Goal: Information Seeking & Learning: Learn about a topic

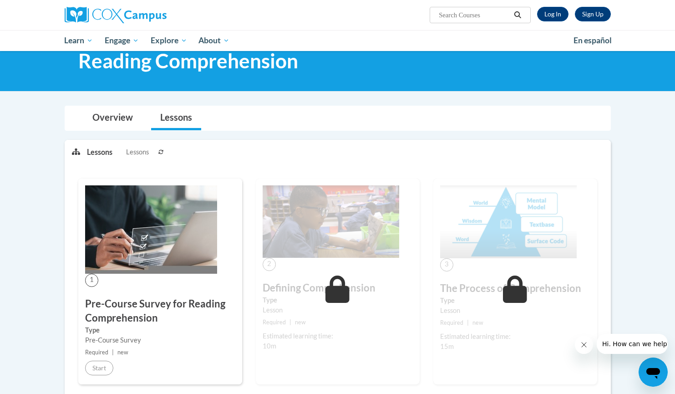
scroll to position [27, 0]
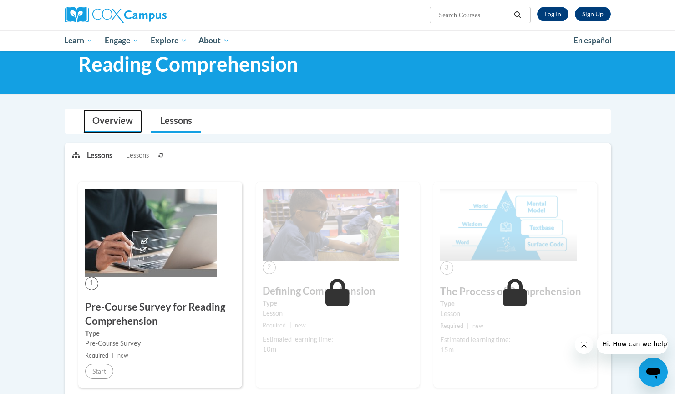
click at [115, 121] on link "Overview" at bounding box center [112, 121] width 59 height 24
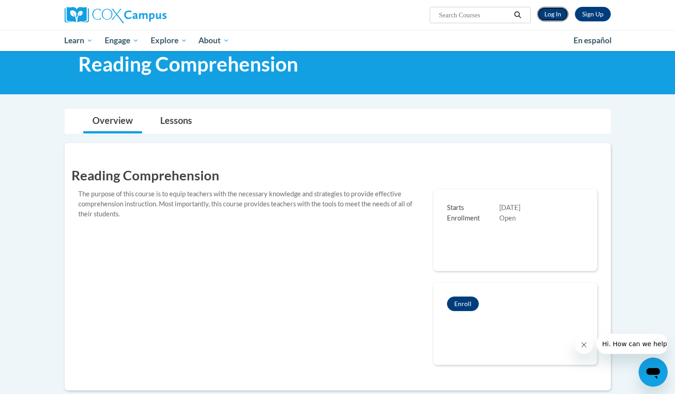
click at [553, 14] on link "Log In" at bounding box center [552, 14] width 31 height 15
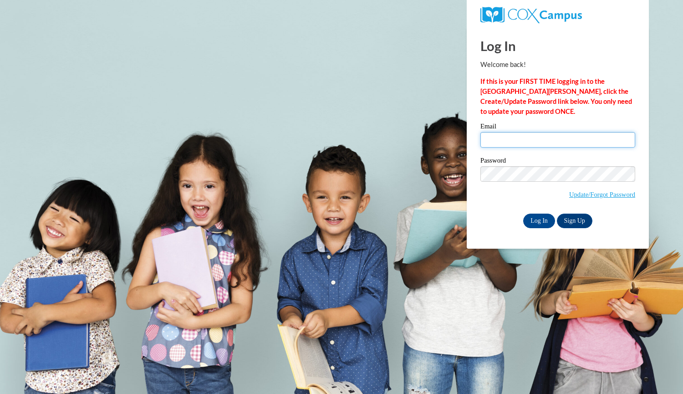
click at [516, 143] on input "Email" at bounding box center [558, 139] width 155 height 15
type input "mcbridel@collierschools.com"
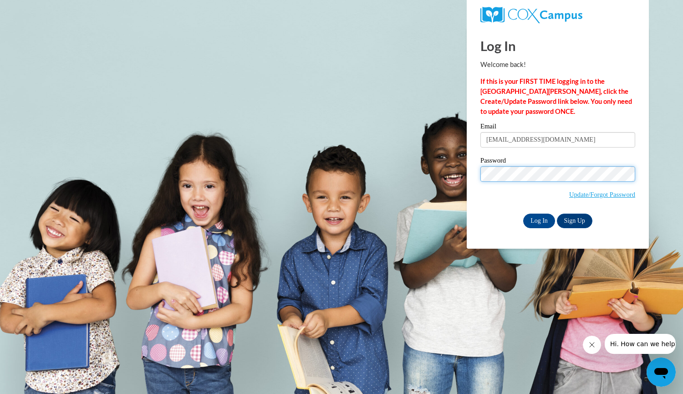
click at [523, 214] on input "Log In" at bounding box center [539, 221] width 32 height 15
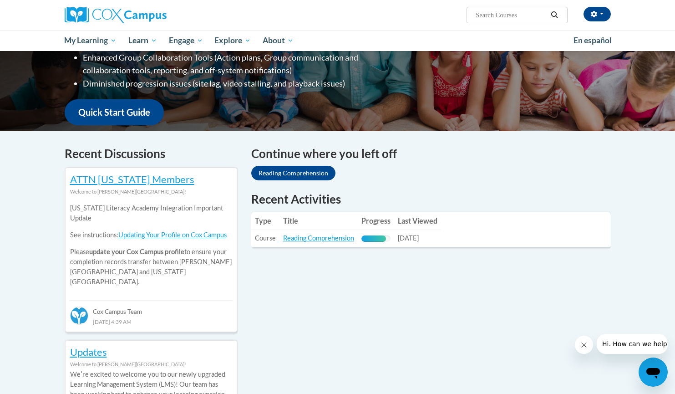
scroll to position [189, 0]
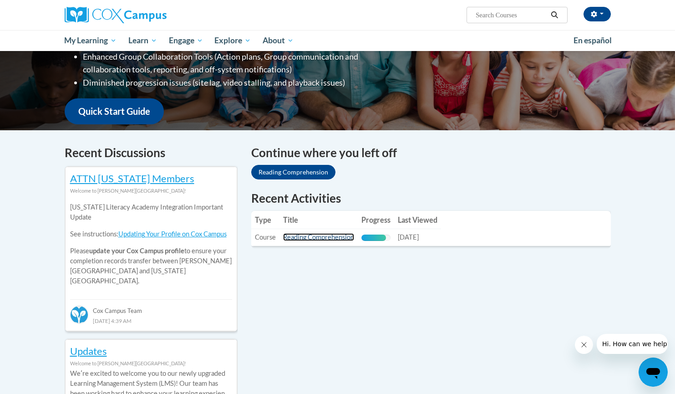
click at [320, 235] on link "Reading Comprehension" at bounding box center [318, 237] width 71 height 8
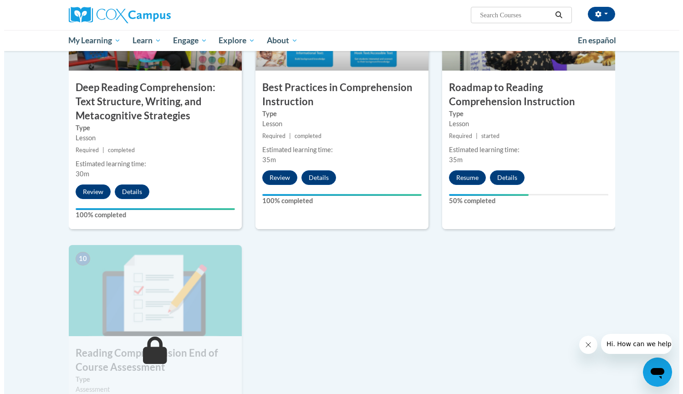
scroll to position [780, 0]
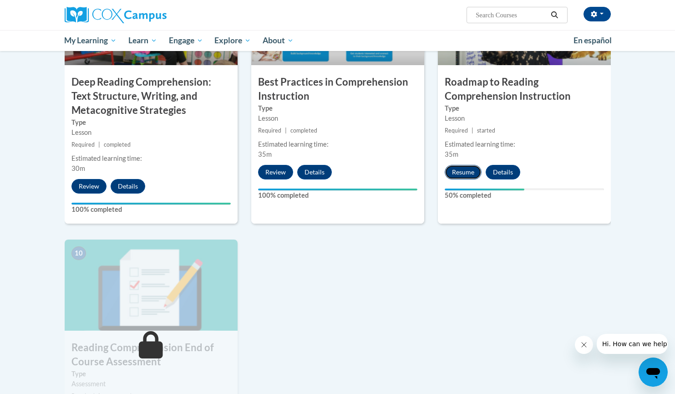
click at [459, 173] on button "Resume" at bounding box center [463, 172] width 37 height 15
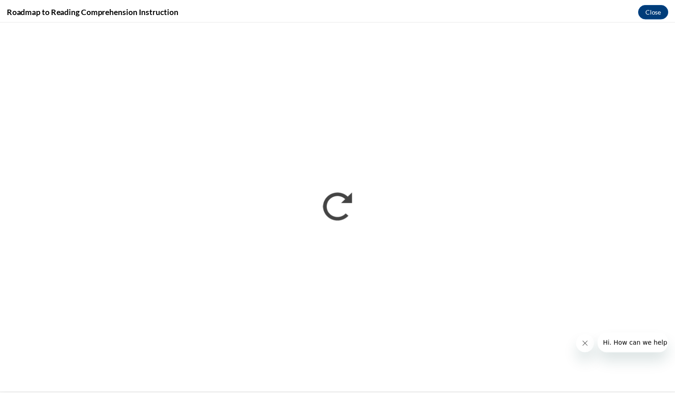
scroll to position [0, 0]
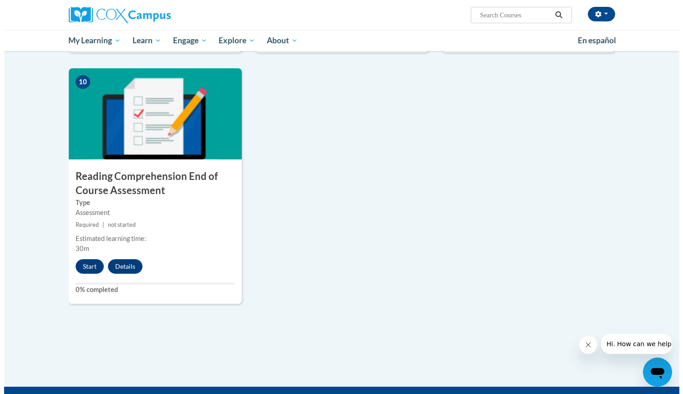
scroll to position [955, 0]
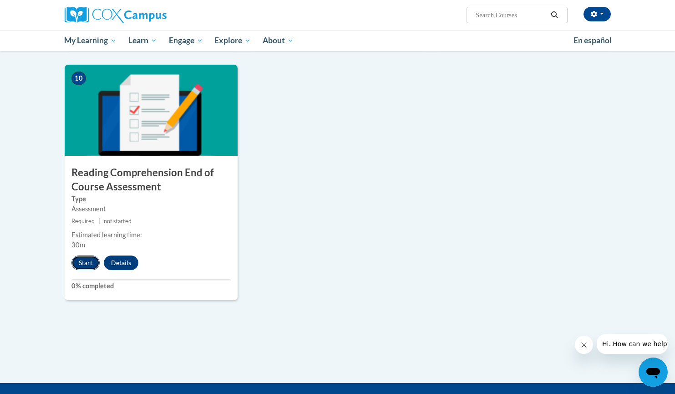
click at [87, 261] on button "Start" at bounding box center [86, 263] width 28 height 15
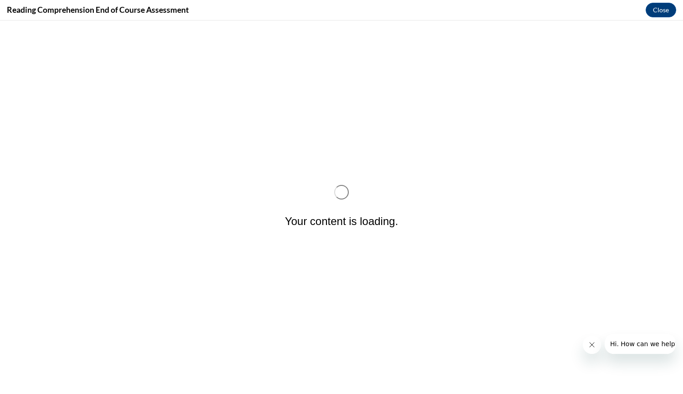
scroll to position [0, 0]
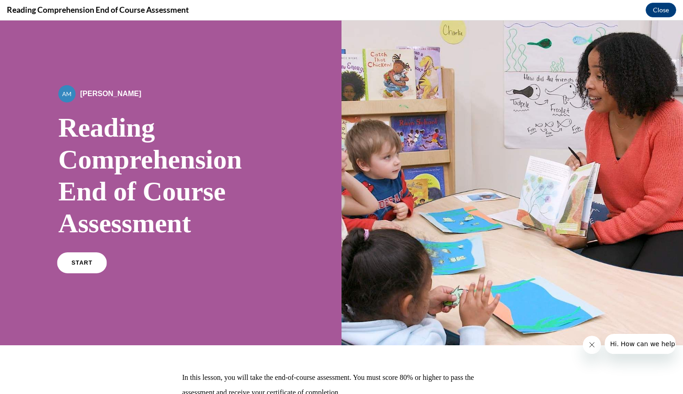
click at [72, 265] on span "START" at bounding box center [82, 263] width 21 height 7
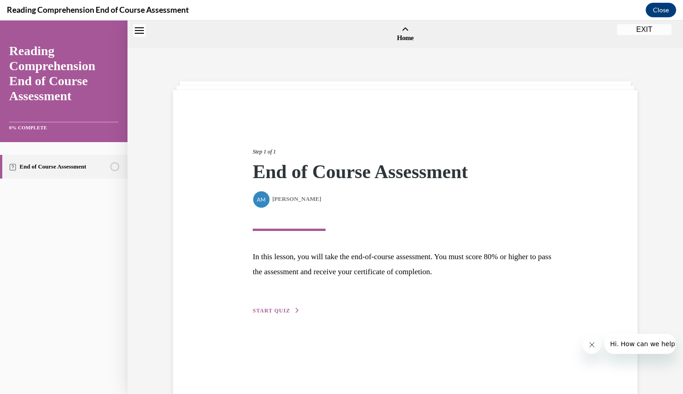
scroll to position [28, 0]
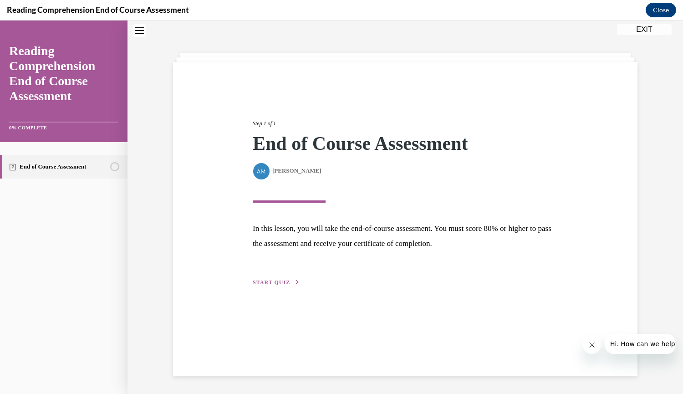
click at [283, 281] on span "START QUIZ" at bounding box center [271, 282] width 37 height 6
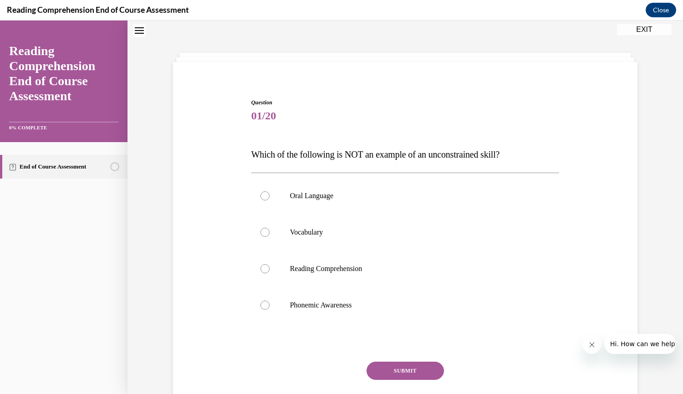
scroll to position [28, 0]
click at [261, 194] on div at bounding box center [265, 196] width 9 height 9
click at [261, 194] on input "Oral Language" at bounding box center [265, 196] width 9 height 9
radio input "true"
click at [379, 368] on button "SUBMIT" at bounding box center [405, 371] width 77 height 18
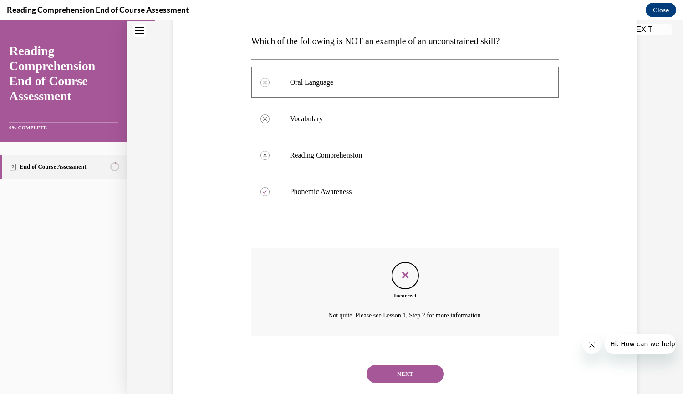
scroll to position [163, 0]
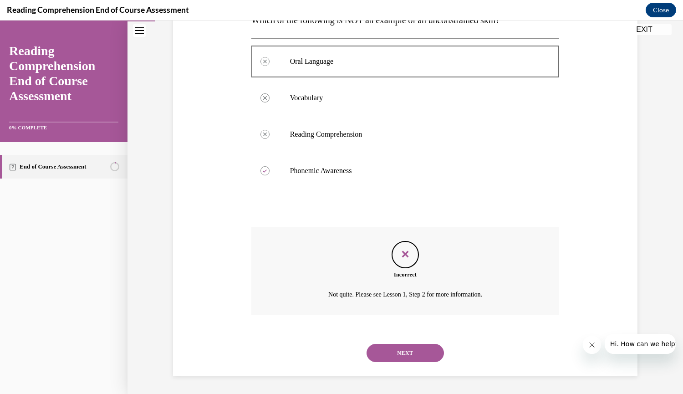
click at [393, 350] on button "NEXT" at bounding box center [405, 353] width 77 height 18
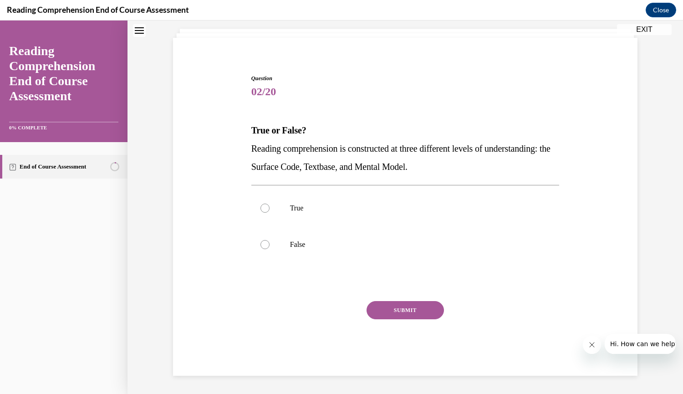
scroll to position [28, 0]
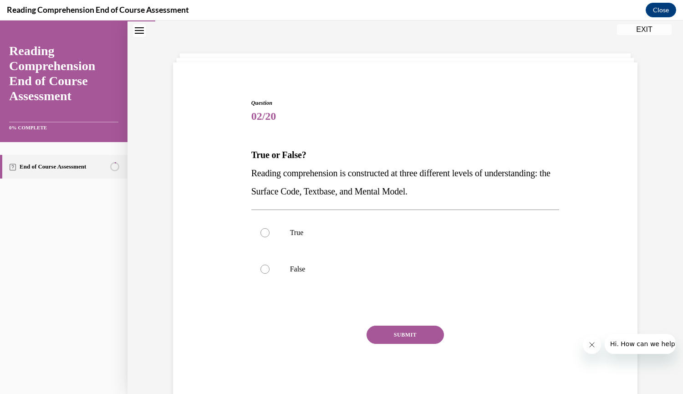
drag, startPoint x: 496, startPoint y: 194, endPoint x: 246, endPoint y: 175, distance: 251.7
click at [249, 175] on div "Question 02/20 True or False? Reading comprehension is constructed at three dif…" at bounding box center [405, 242] width 313 height 315
click at [261, 234] on div at bounding box center [265, 232] width 9 height 9
click at [261, 234] on input "True" at bounding box center [265, 232] width 9 height 9
radio input "true"
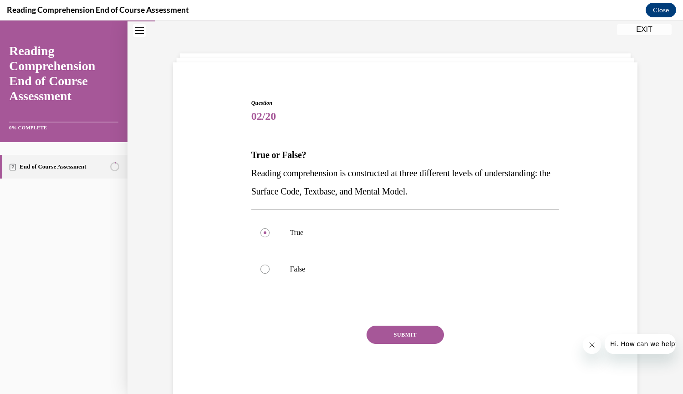
click at [380, 331] on button "SUBMIT" at bounding box center [405, 335] width 77 height 18
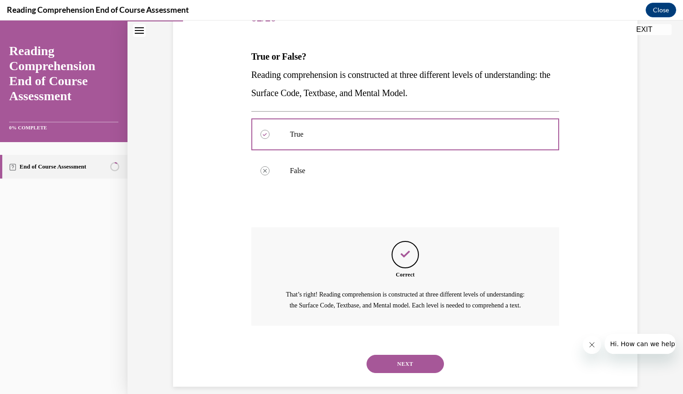
scroll to position [148, 0]
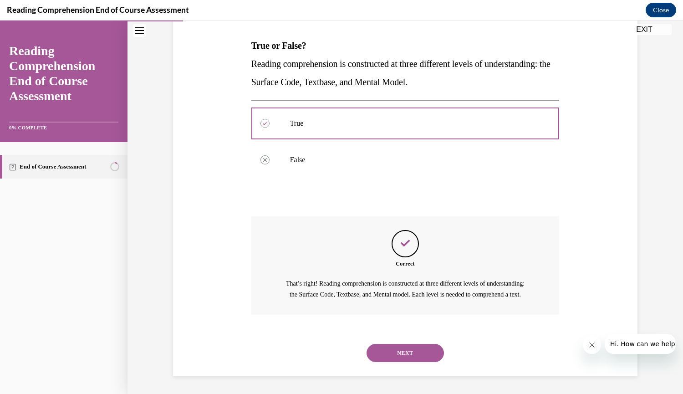
click at [409, 349] on button "NEXT" at bounding box center [405, 353] width 77 height 18
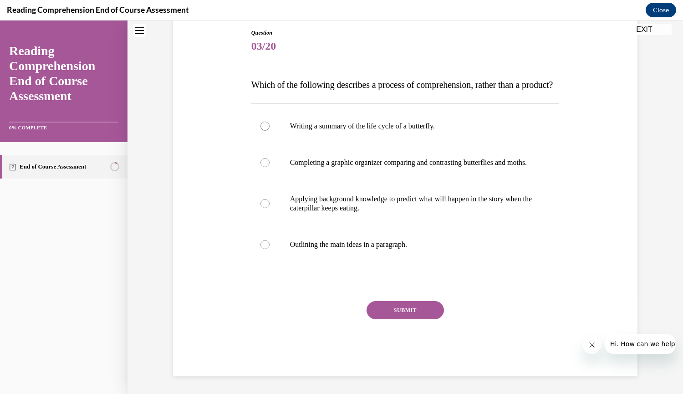
scroll to position [28, 0]
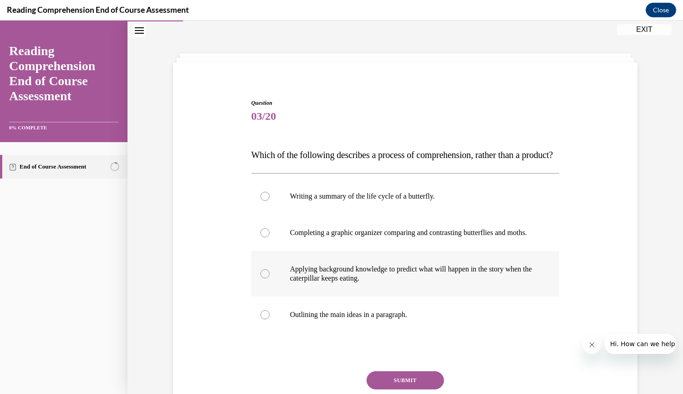
click at [264, 278] on div at bounding box center [265, 273] width 9 height 9
click at [264, 278] on input "Applying background knowledge to predict what will happen in the story when the…" at bounding box center [265, 273] width 9 height 9
radio input "true"
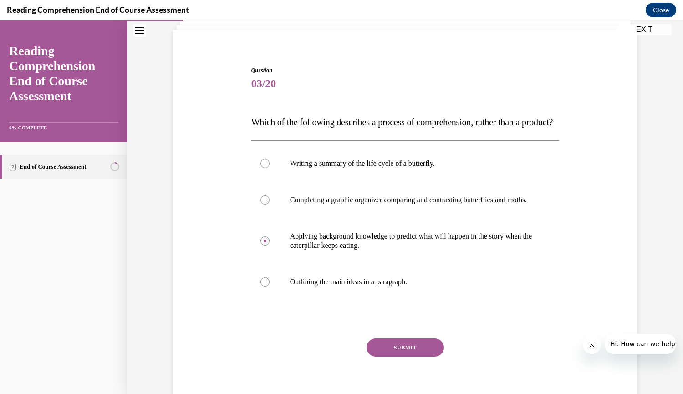
scroll to position [98, 0]
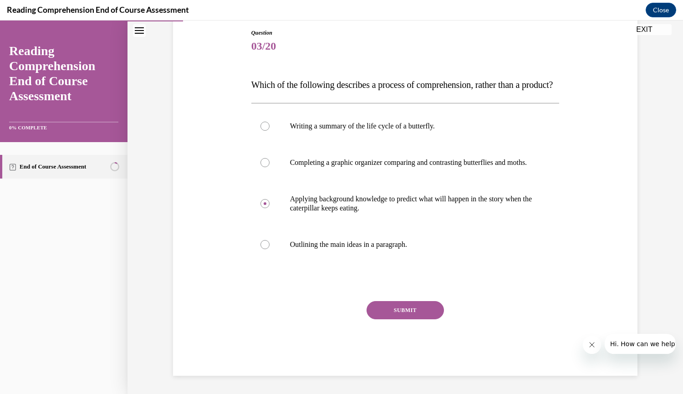
click at [391, 319] on button "SUBMIT" at bounding box center [405, 310] width 77 height 18
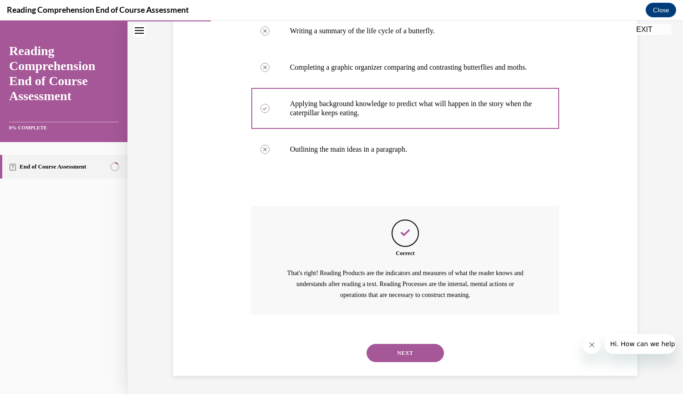
scroll to position [220, 0]
click at [409, 352] on button "NEXT" at bounding box center [405, 353] width 77 height 18
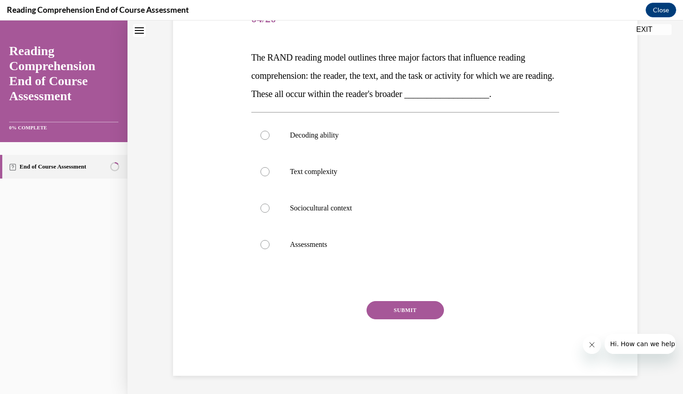
scroll to position [28, 0]
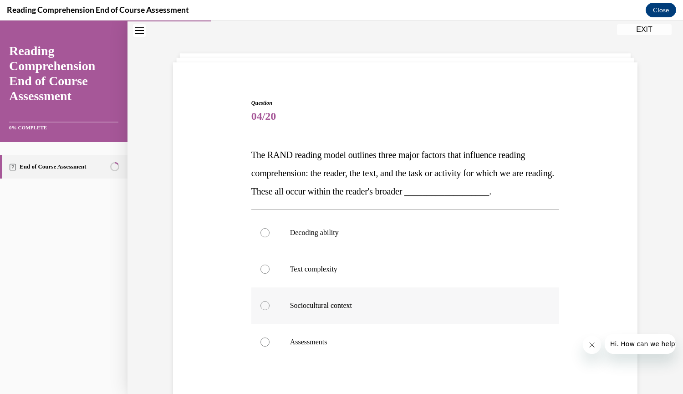
click at [261, 305] on div at bounding box center [265, 305] width 9 height 9
click at [261, 305] on input "Sociocultural context" at bounding box center [265, 305] width 9 height 9
radio input "true"
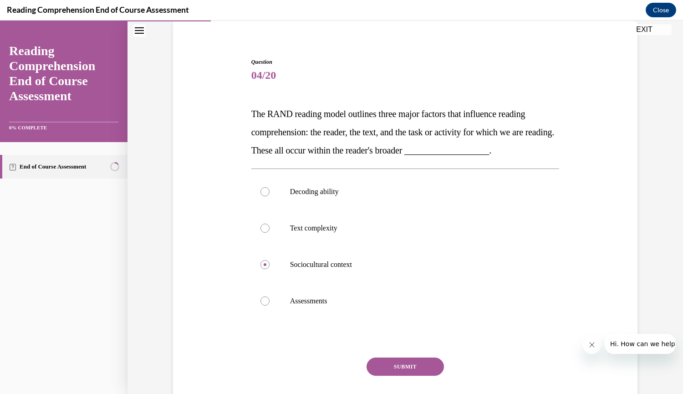
scroll to position [98, 0]
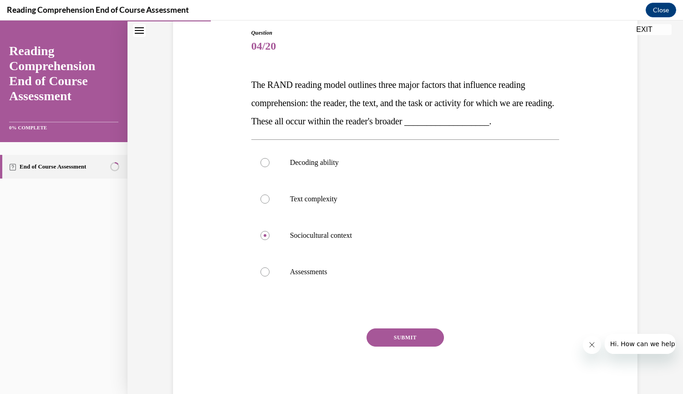
click at [419, 338] on button "SUBMIT" at bounding box center [405, 337] width 77 height 18
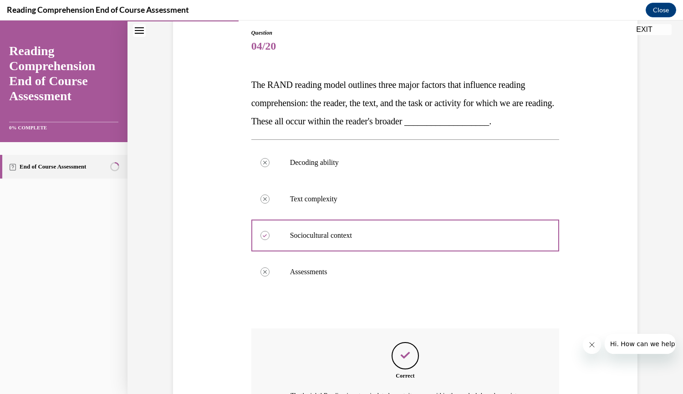
scroll to position [210, 0]
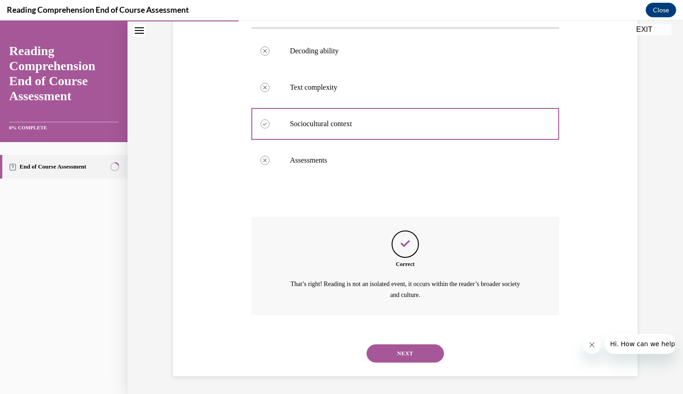
click at [423, 352] on button "NEXT" at bounding box center [405, 353] width 77 height 18
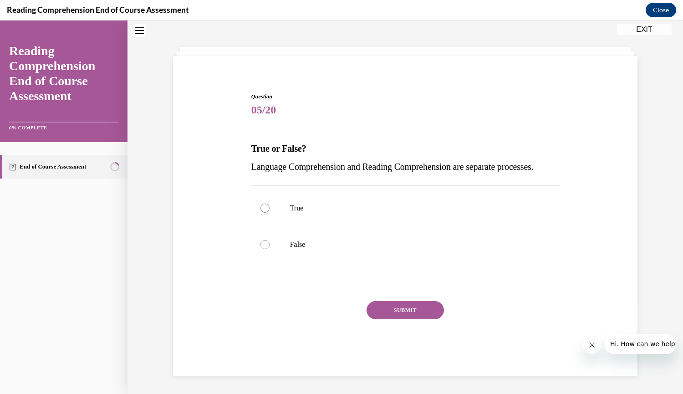
scroll to position [28, 0]
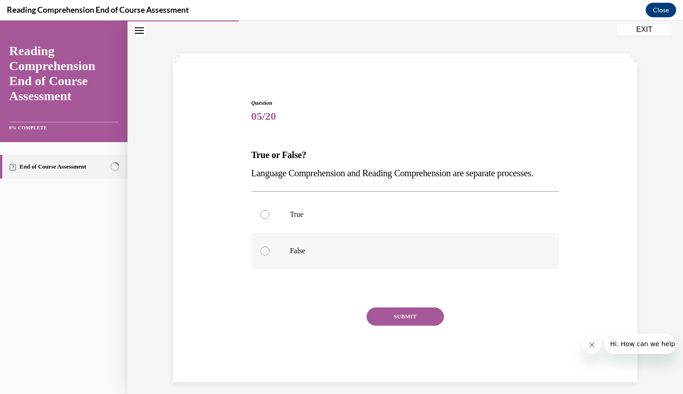
click at [263, 256] on div at bounding box center [265, 250] width 9 height 9
click at [263, 256] on input "False" at bounding box center [265, 250] width 9 height 9
radio input "true"
click at [384, 326] on button "SUBMIT" at bounding box center [405, 316] width 77 height 18
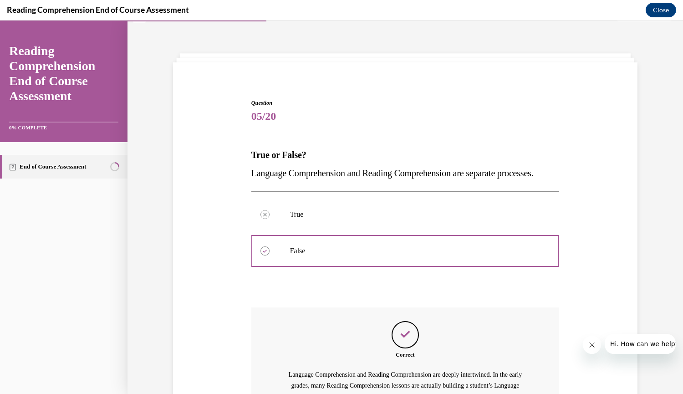
scroll to position [148, 0]
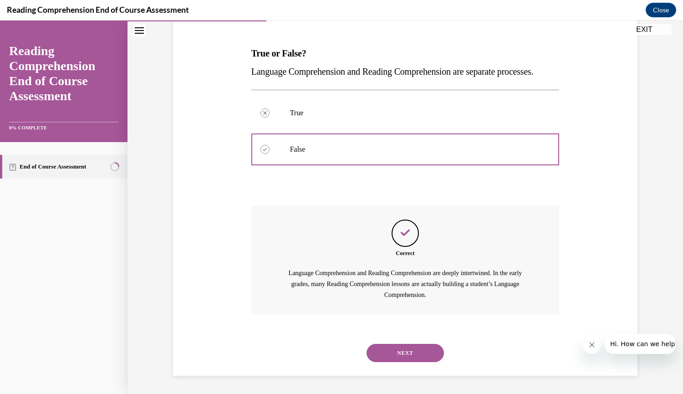
click at [396, 355] on button "NEXT" at bounding box center [405, 353] width 77 height 18
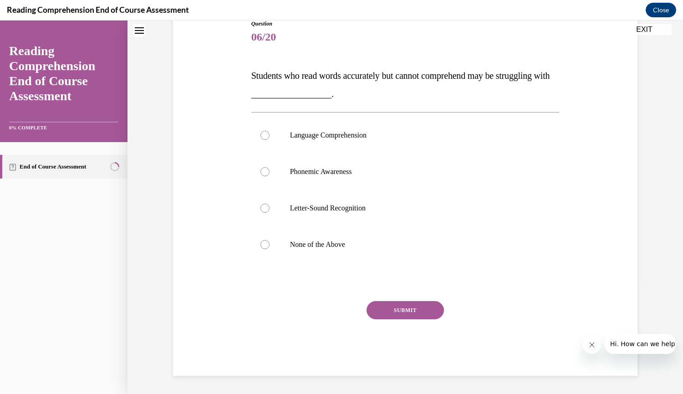
scroll to position [28, 0]
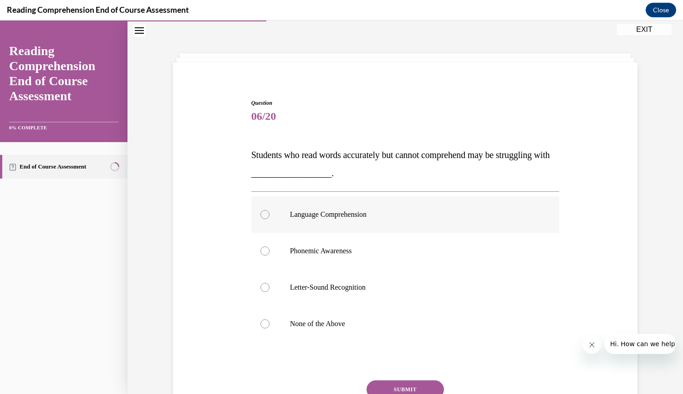
click at [258, 219] on label "Language Comprehension" at bounding box center [405, 214] width 308 height 36
click at [261, 219] on input "Language Comprehension" at bounding box center [265, 214] width 9 height 9
radio input "true"
click at [383, 382] on button "SUBMIT" at bounding box center [405, 389] width 77 height 18
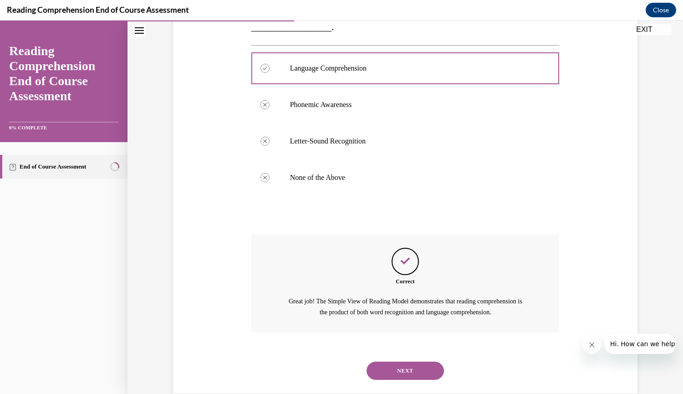
scroll to position [191, 0]
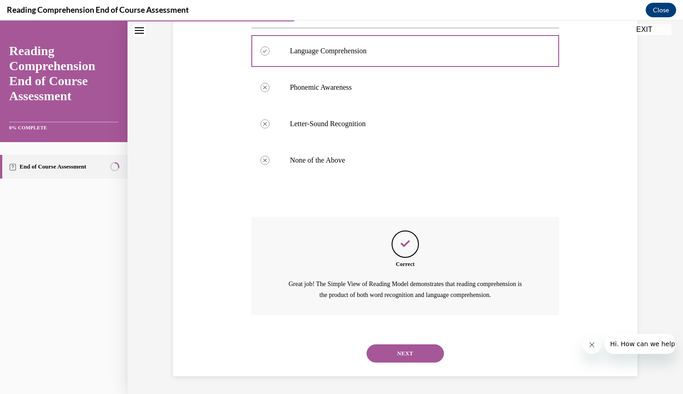
click at [401, 352] on button "NEXT" at bounding box center [405, 353] width 77 height 18
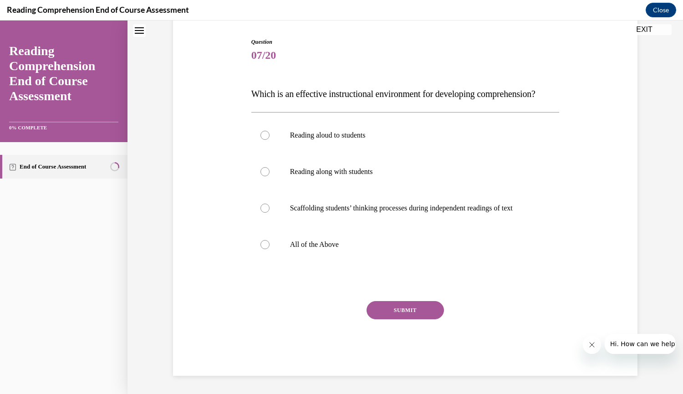
scroll to position [28, 0]
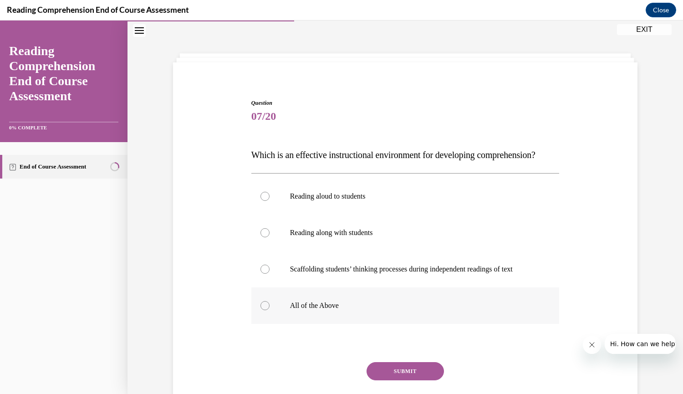
click at [262, 310] on div at bounding box center [265, 305] width 9 height 9
click at [262, 310] on input "All of the Above" at bounding box center [265, 305] width 9 height 9
radio input "true"
click at [397, 380] on button "SUBMIT" at bounding box center [405, 371] width 77 height 18
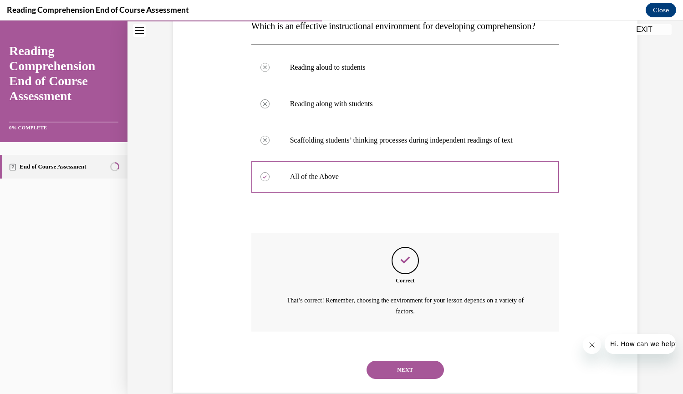
scroll to position [174, 0]
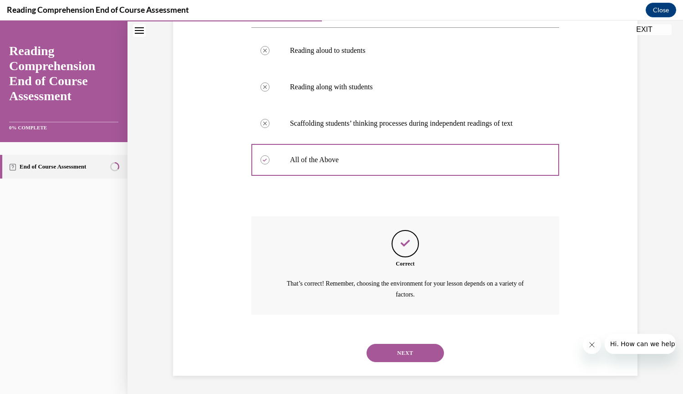
click at [403, 362] on button "NEXT" at bounding box center [405, 353] width 77 height 18
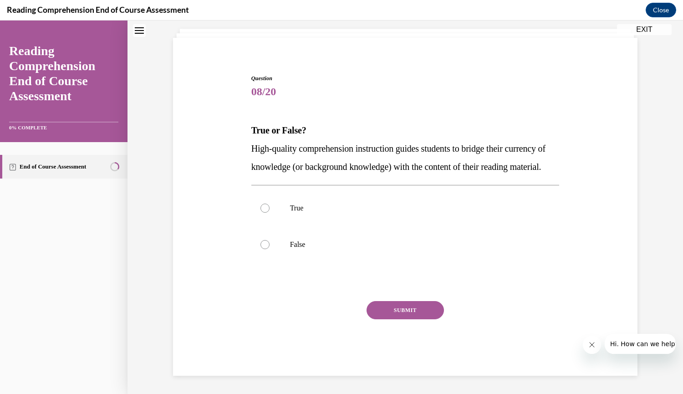
scroll to position [28, 0]
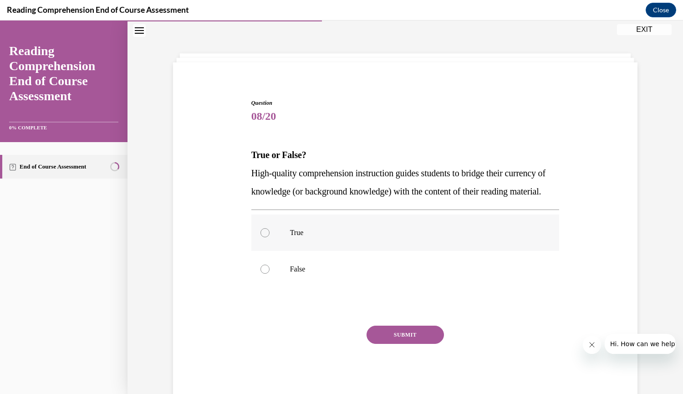
click at [264, 237] on div at bounding box center [265, 232] width 9 height 9
click at [264, 237] on input "True" at bounding box center [265, 232] width 9 height 9
radio input "true"
click at [384, 344] on button "SUBMIT" at bounding box center [405, 335] width 77 height 18
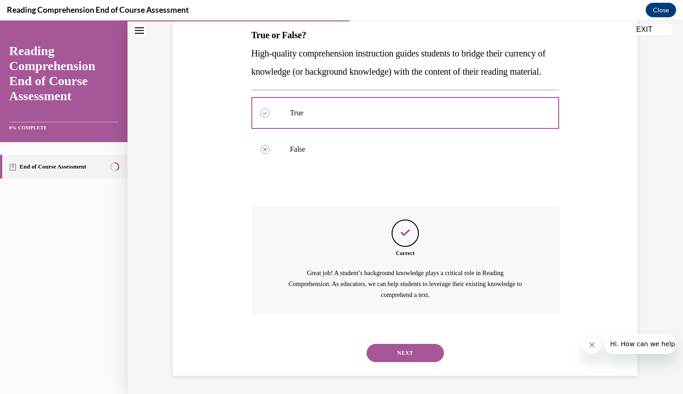
scroll to position [166, 0]
click at [402, 355] on button "NEXT" at bounding box center [405, 353] width 77 height 18
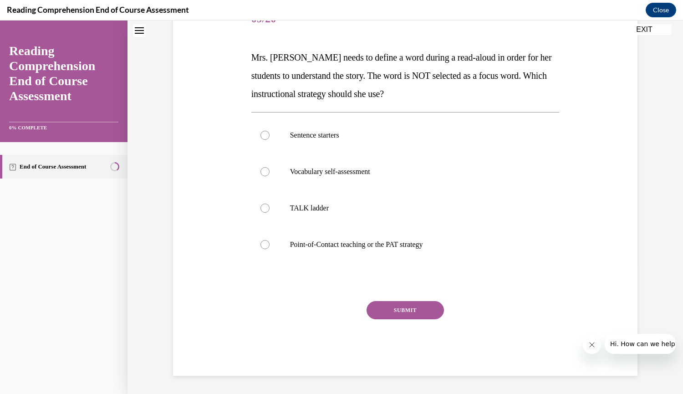
scroll to position [28, 0]
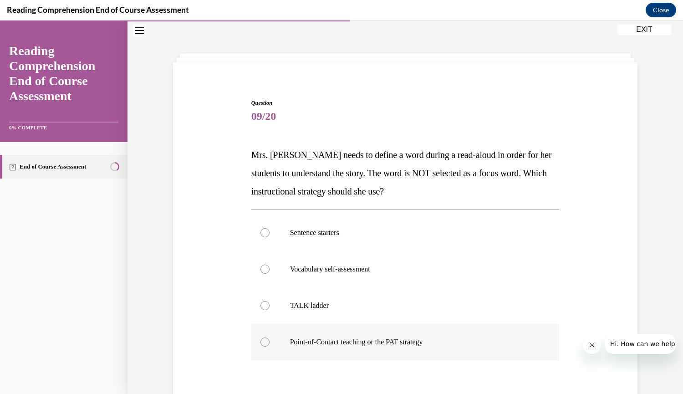
click at [261, 342] on div at bounding box center [265, 342] width 9 height 9
click at [261, 342] on input "Point-of-Contact teaching or the PAT strategy" at bounding box center [265, 342] width 9 height 9
radio input "true"
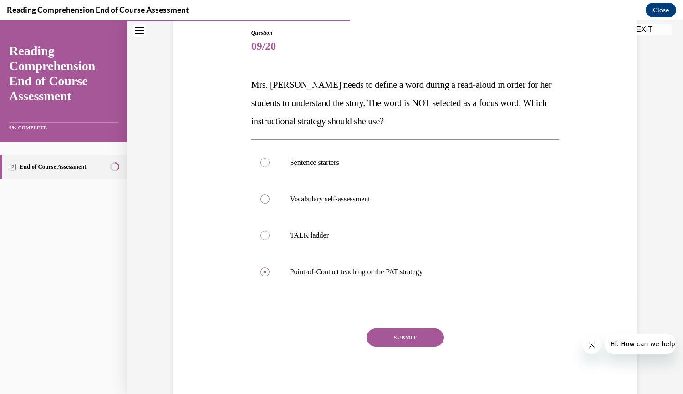
click at [417, 335] on button "SUBMIT" at bounding box center [405, 337] width 77 height 18
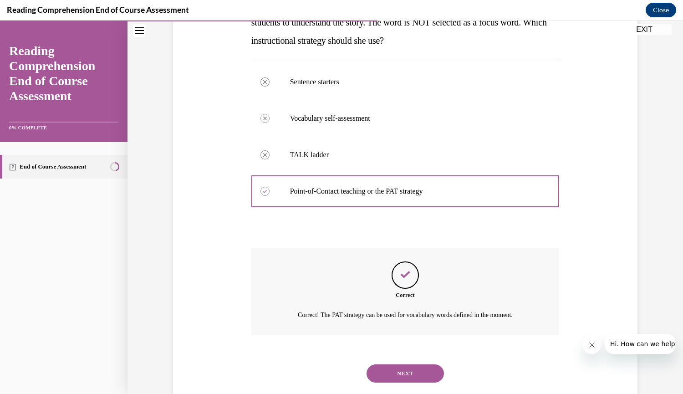
scroll to position [199, 0]
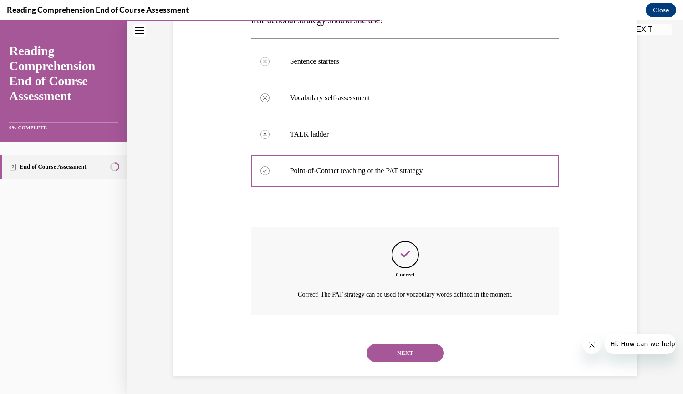
click at [391, 353] on button "NEXT" at bounding box center [405, 353] width 77 height 18
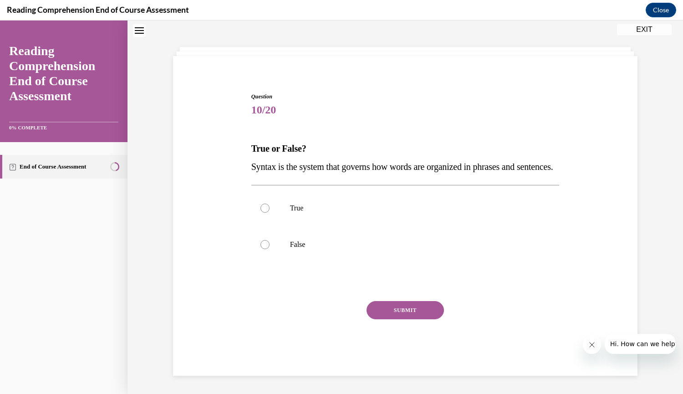
scroll to position [28, 0]
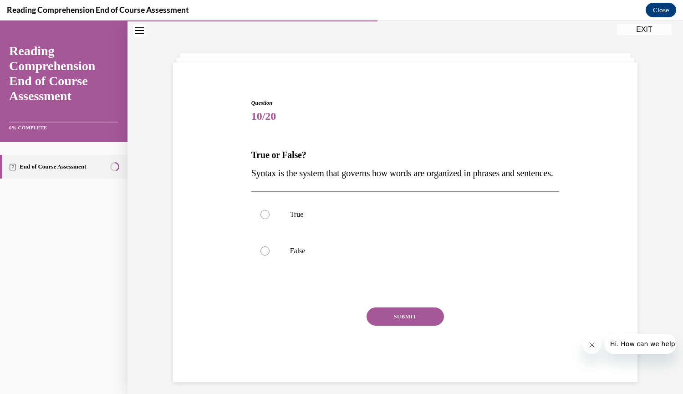
drag, startPoint x: 296, startPoint y: 191, endPoint x: 249, endPoint y: 157, distance: 57.9
click at [251, 157] on div "True or False? Syntax is the system that governs how words are organized in phr…" at bounding box center [405, 164] width 308 height 36
click at [261, 219] on div at bounding box center [265, 214] width 9 height 9
click at [261, 219] on input "True" at bounding box center [265, 214] width 9 height 9
radio input "true"
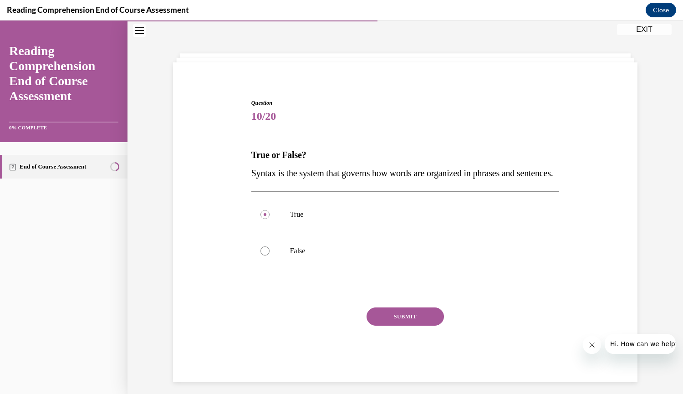
click at [400, 326] on button "SUBMIT" at bounding box center [405, 316] width 77 height 18
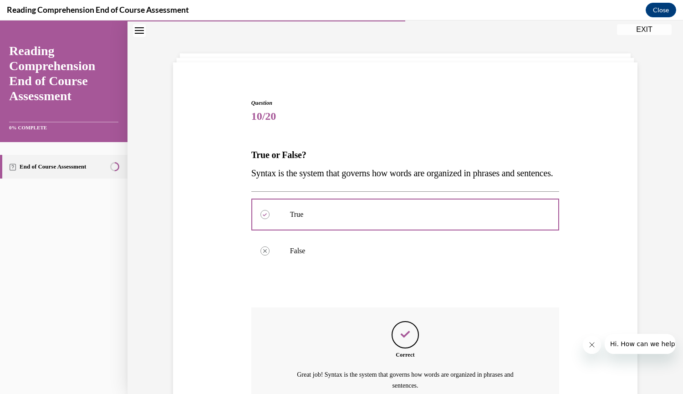
scroll to position [137, 0]
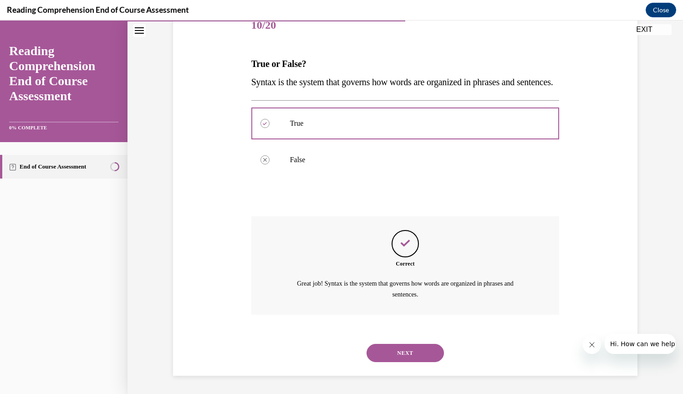
click at [399, 354] on button "NEXT" at bounding box center [405, 353] width 77 height 18
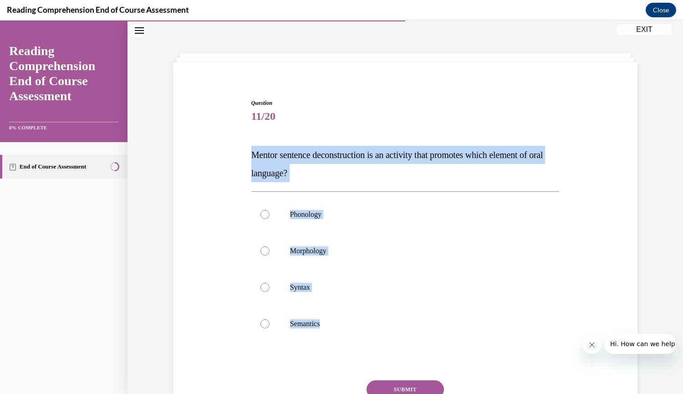
drag, startPoint x: 326, startPoint y: 326, endPoint x: 235, endPoint y: 156, distance: 192.6
click at [235, 156] on div "Question 11/20 Mentor sentence deconstruction is an activity that promotes whic…" at bounding box center [405, 264] width 469 height 384
click at [262, 289] on div at bounding box center [265, 287] width 9 height 9
click at [262, 289] on input "Syntax" at bounding box center [265, 287] width 9 height 9
radio input "true"
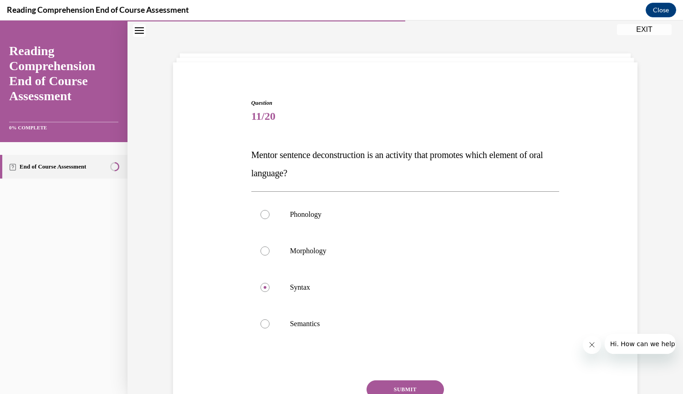
click at [384, 384] on button "SUBMIT" at bounding box center [405, 389] width 77 height 18
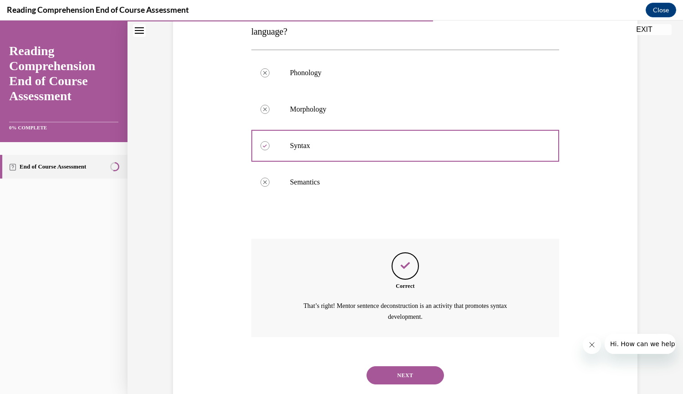
scroll to position [191, 0]
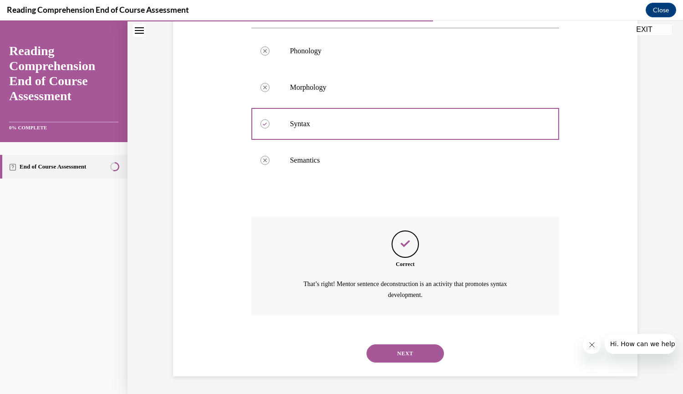
click at [412, 353] on button "NEXT" at bounding box center [405, 353] width 77 height 18
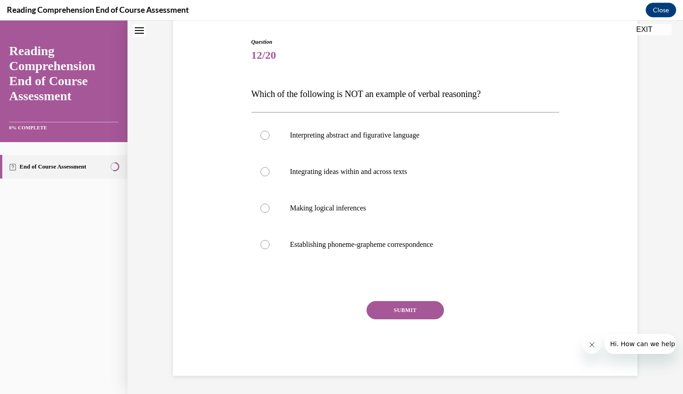
scroll to position [28, 0]
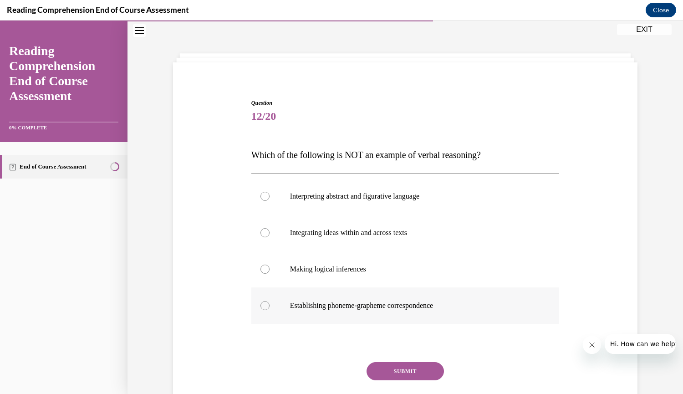
click at [261, 304] on div at bounding box center [265, 305] width 9 height 9
click at [261, 304] on input "Establishing phoneme-grapheme correspondence" at bounding box center [265, 305] width 9 height 9
radio input "true"
click at [382, 372] on button "SUBMIT" at bounding box center [405, 371] width 77 height 18
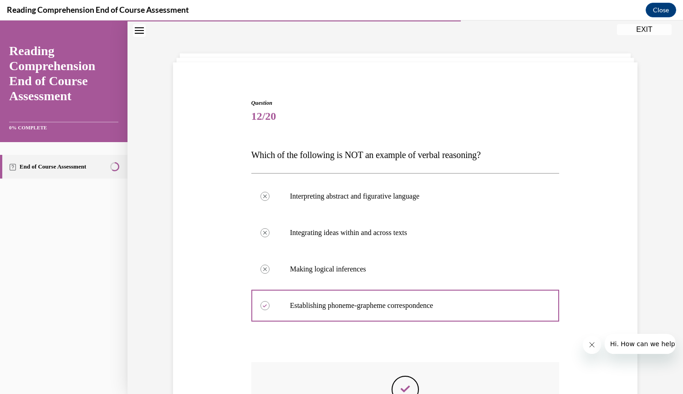
scroll to position [163, 0]
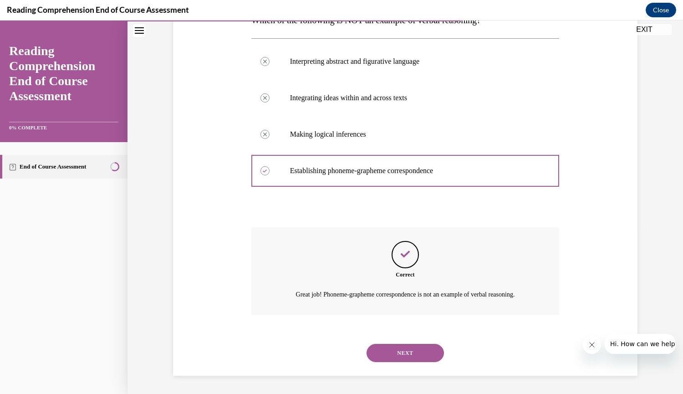
click at [414, 349] on button "NEXT" at bounding box center [405, 353] width 77 height 18
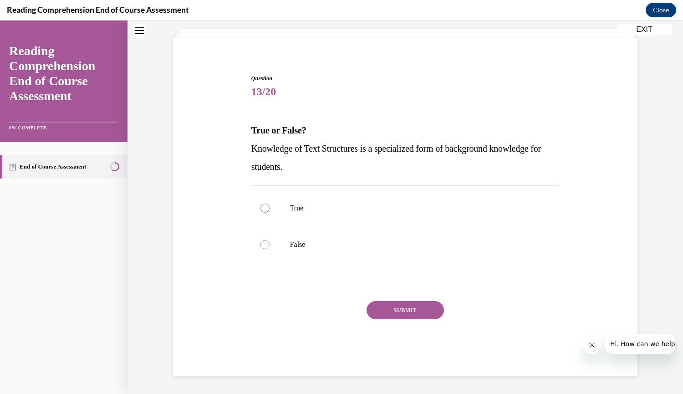
scroll to position [28, 0]
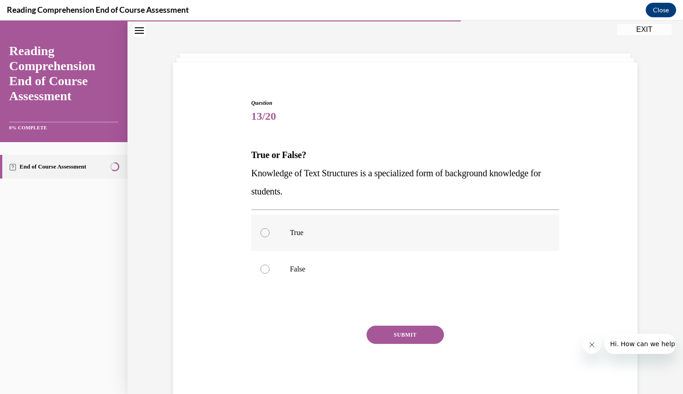
click at [261, 235] on div at bounding box center [265, 232] width 9 height 9
click at [261, 235] on input "True" at bounding box center [265, 232] width 9 height 9
radio input "true"
click at [378, 330] on button "SUBMIT" at bounding box center [405, 335] width 77 height 18
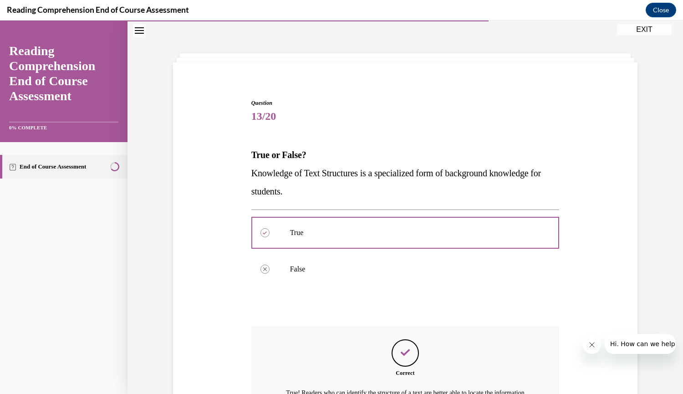
scroll to position [137, 0]
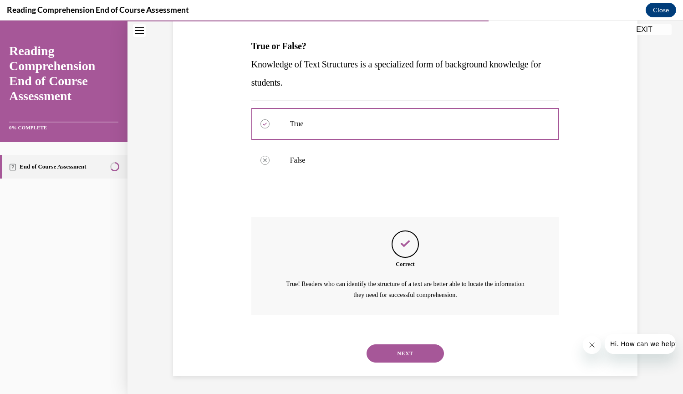
click at [394, 354] on button "NEXT" at bounding box center [405, 353] width 77 height 18
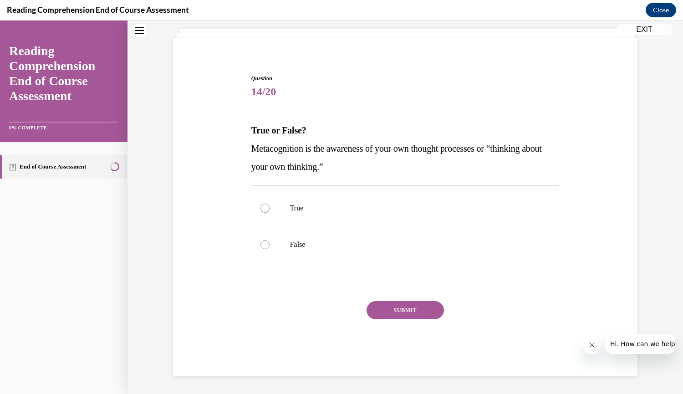
scroll to position [28, 0]
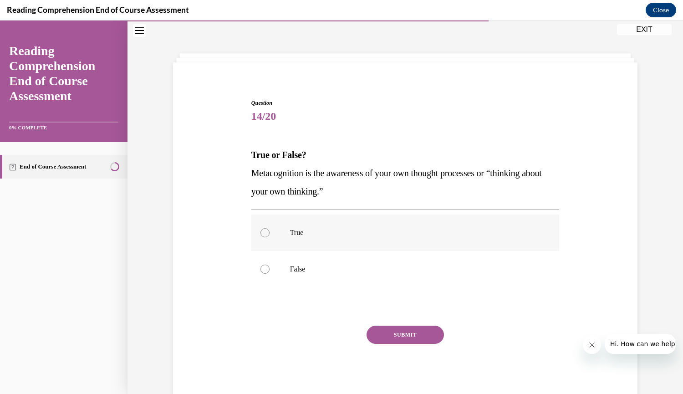
click at [261, 235] on div at bounding box center [265, 232] width 9 height 9
click at [261, 235] on input "True" at bounding box center [265, 232] width 9 height 9
radio input "true"
click at [384, 330] on button "SUBMIT" at bounding box center [405, 335] width 77 height 18
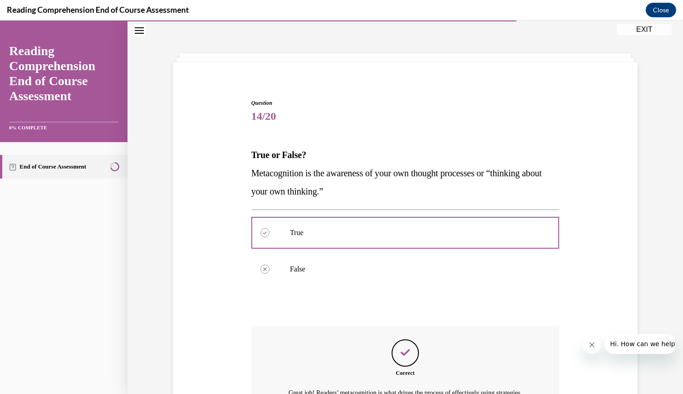
scroll to position [137, 0]
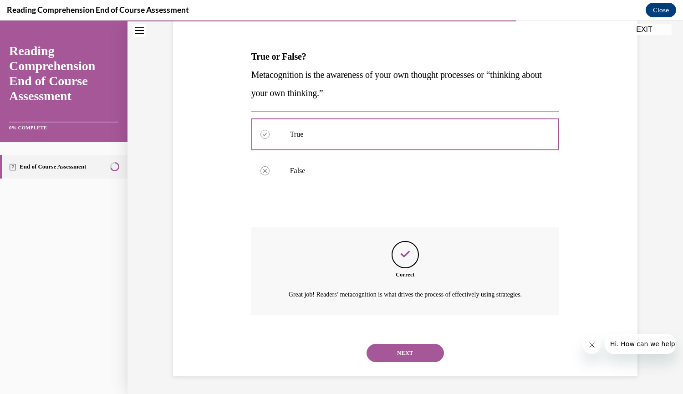
click at [419, 357] on button "NEXT" at bounding box center [405, 353] width 77 height 18
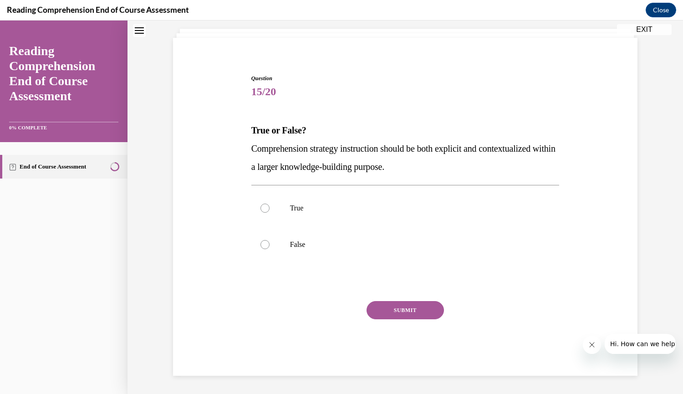
scroll to position [28, 0]
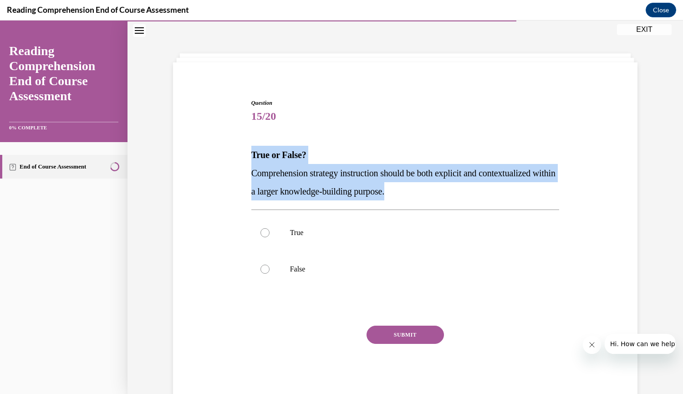
drag, startPoint x: 422, startPoint y: 193, endPoint x: 245, endPoint y: 157, distance: 180.9
click at [245, 157] on div "Question 15/20 True or False? Comprehension strategy instruction should be both…" at bounding box center [405, 236] width 469 height 329
click at [261, 235] on div at bounding box center [265, 232] width 9 height 9
click at [261, 235] on input "True" at bounding box center [265, 232] width 9 height 9
radio input "true"
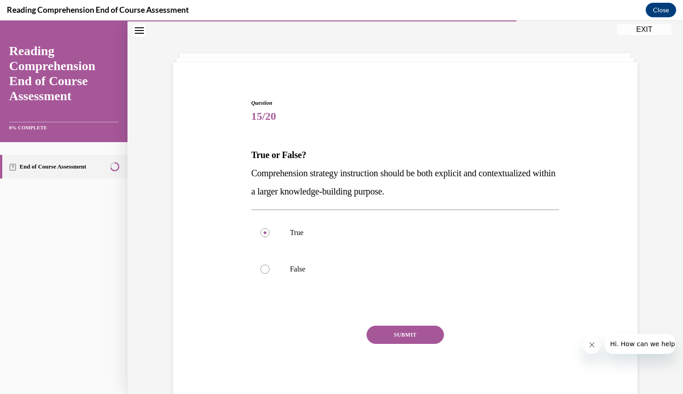
click at [399, 334] on button "SUBMIT" at bounding box center [405, 335] width 77 height 18
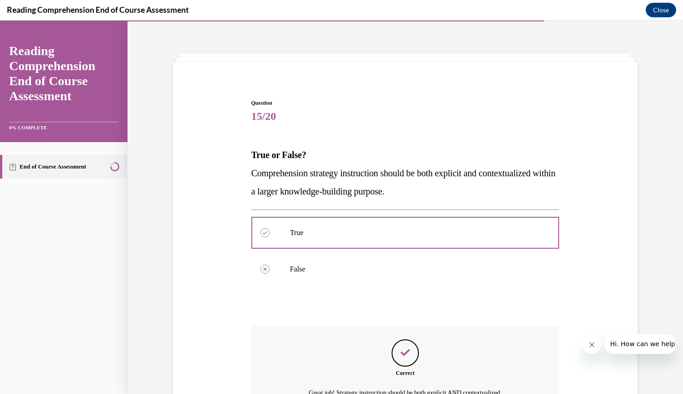
scroll to position [126, 0]
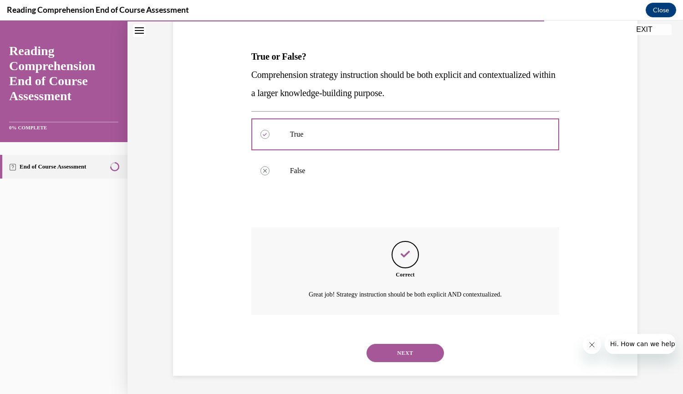
click at [413, 352] on button "NEXT" at bounding box center [405, 353] width 77 height 18
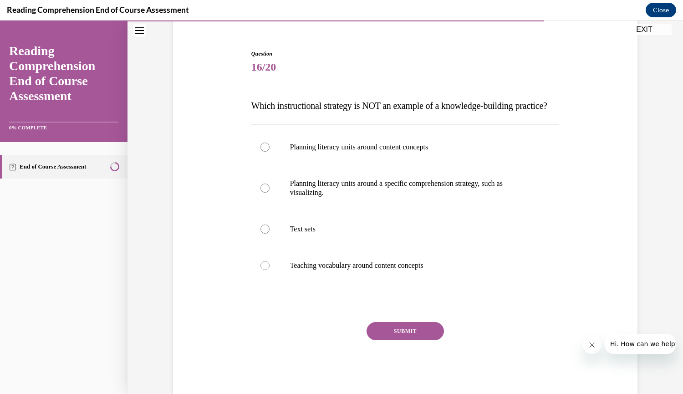
scroll to position [80, 0]
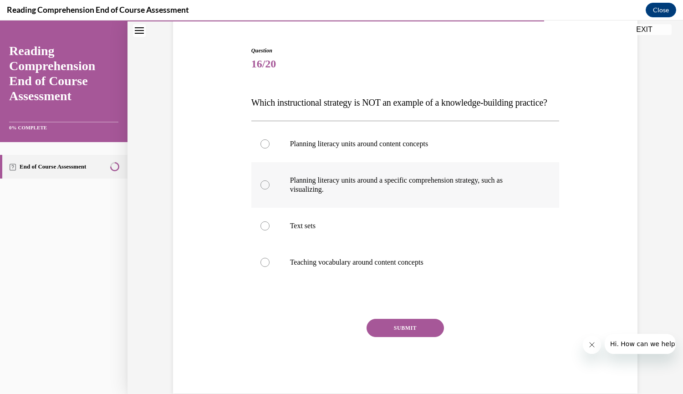
click at [261, 189] on div at bounding box center [265, 184] width 9 height 9
click at [261, 189] on input "Planning literacy units around a specific comprehension strategy, such as visua…" at bounding box center [265, 184] width 9 height 9
radio input "true"
click at [377, 337] on button "SUBMIT" at bounding box center [405, 328] width 77 height 18
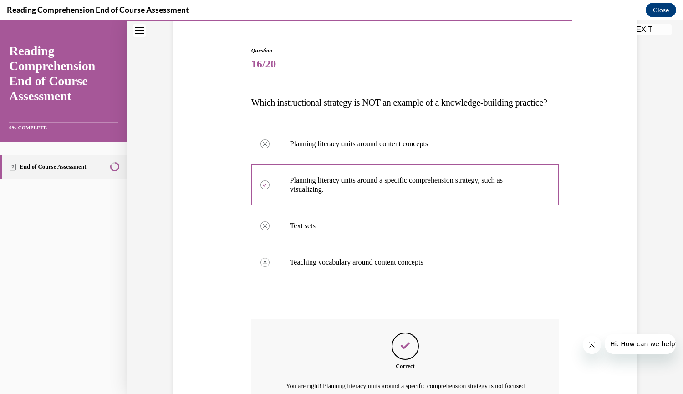
scroll to position [200, 0]
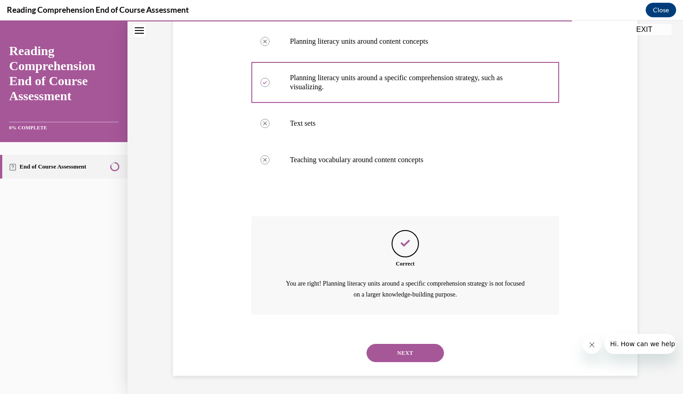
click at [418, 356] on button "NEXT" at bounding box center [405, 353] width 77 height 18
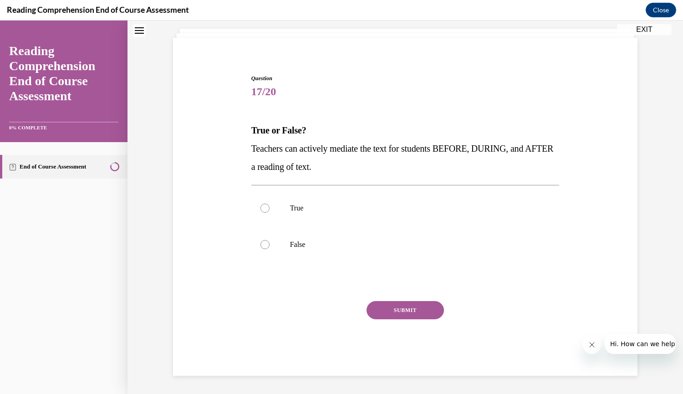
scroll to position [28, 0]
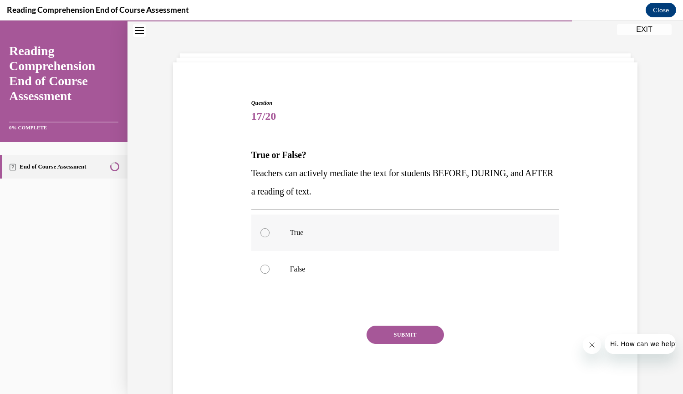
click at [263, 235] on div at bounding box center [265, 232] width 9 height 9
click at [263, 235] on input "True" at bounding box center [265, 232] width 9 height 9
radio input "true"
click at [373, 331] on button "SUBMIT" at bounding box center [405, 335] width 77 height 18
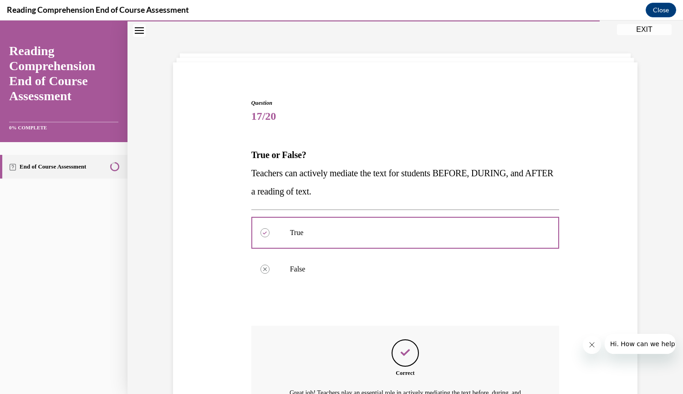
scroll to position [137, 0]
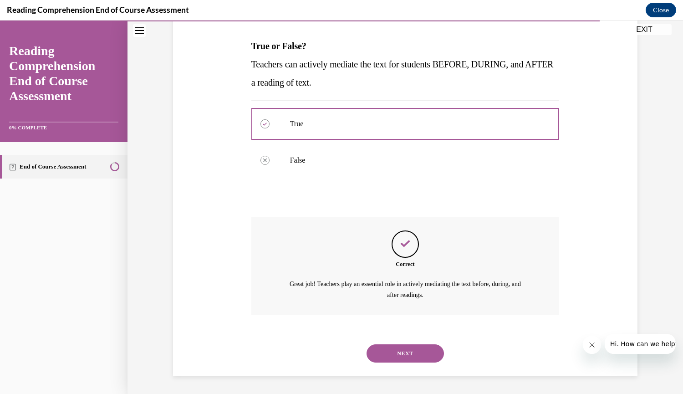
click at [409, 355] on button "NEXT" at bounding box center [405, 353] width 77 height 18
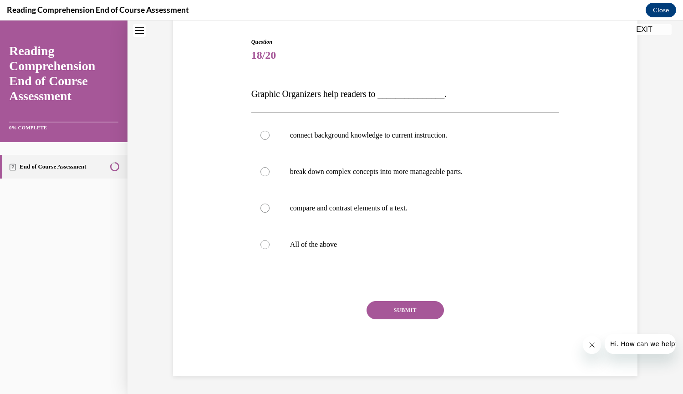
scroll to position [28, 0]
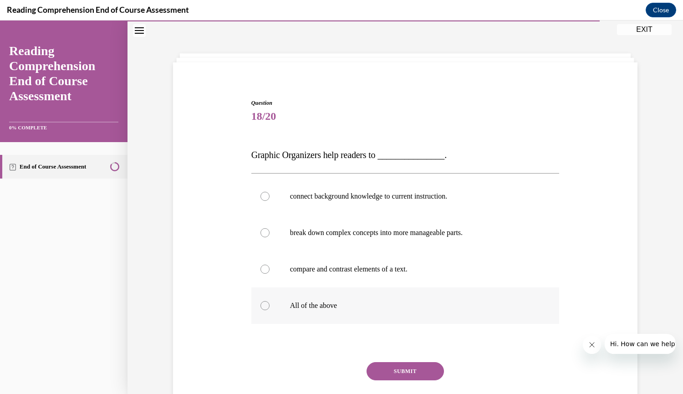
click at [261, 308] on div at bounding box center [265, 305] width 9 height 9
click at [261, 308] on input "All of the above" at bounding box center [265, 305] width 9 height 9
radio input "true"
click at [394, 371] on button "SUBMIT" at bounding box center [405, 371] width 77 height 18
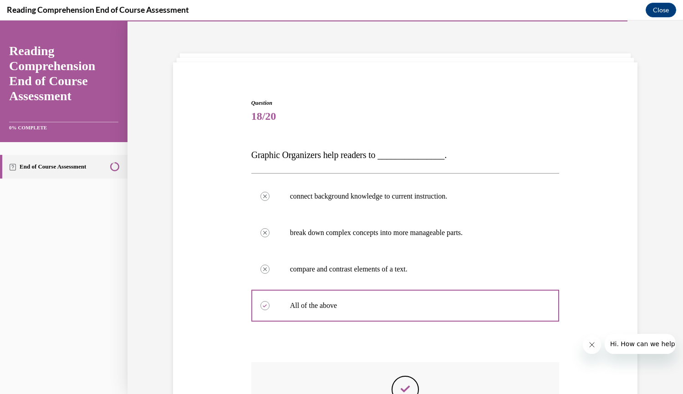
scroll to position [173, 0]
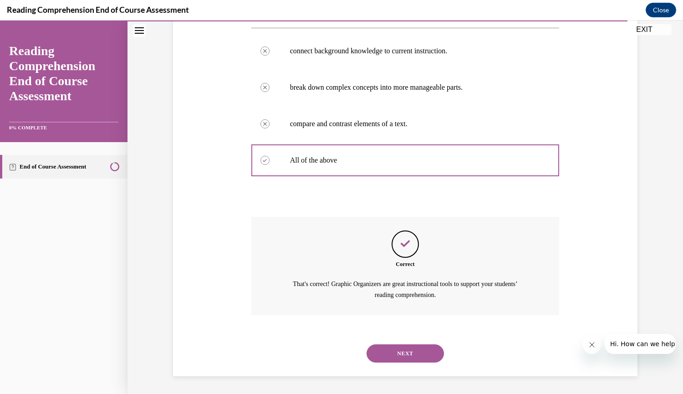
click at [418, 352] on button "NEXT" at bounding box center [405, 353] width 77 height 18
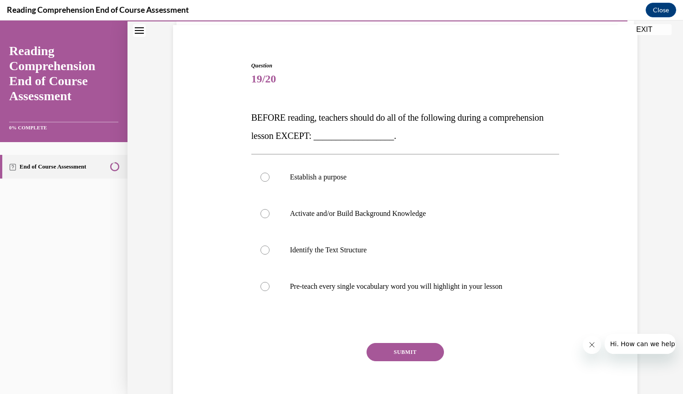
scroll to position [75, 0]
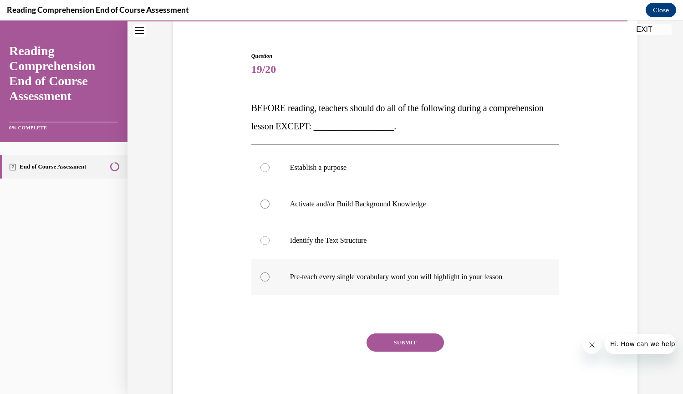
click at [263, 276] on div at bounding box center [265, 276] width 9 height 9
click at [263, 276] on input "Pre-teach every single vocabulary word you will highlight in your lesson" at bounding box center [265, 276] width 9 height 9
radio input "true"
click at [399, 343] on button "SUBMIT" at bounding box center [405, 342] width 77 height 18
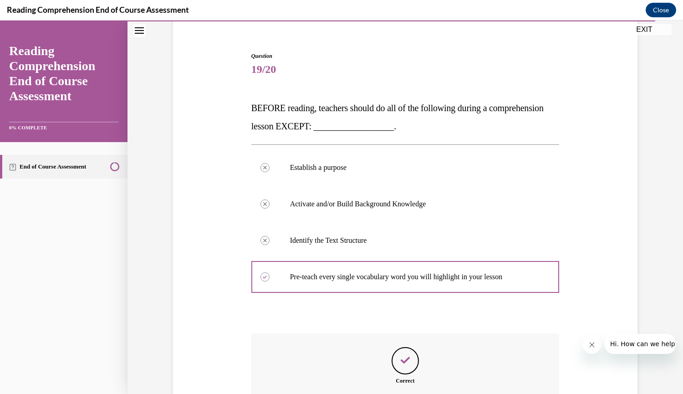
scroll to position [191, 0]
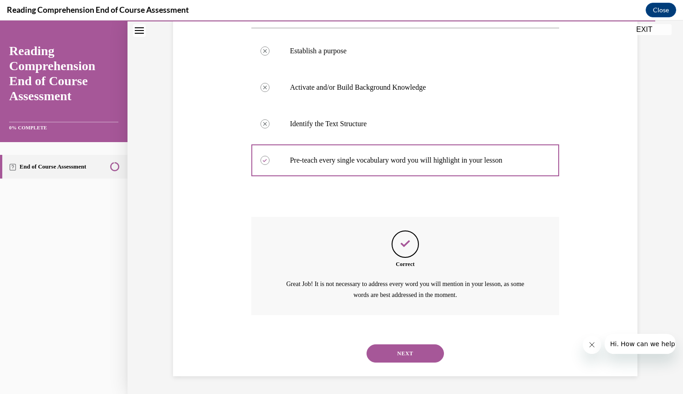
click at [415, 353] on button "NEXT" at bounding box center [405, 353] width 77 height 18
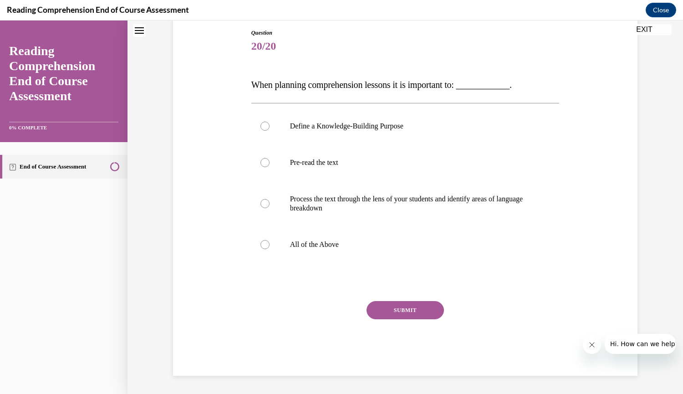
scroll to position [28, 0]
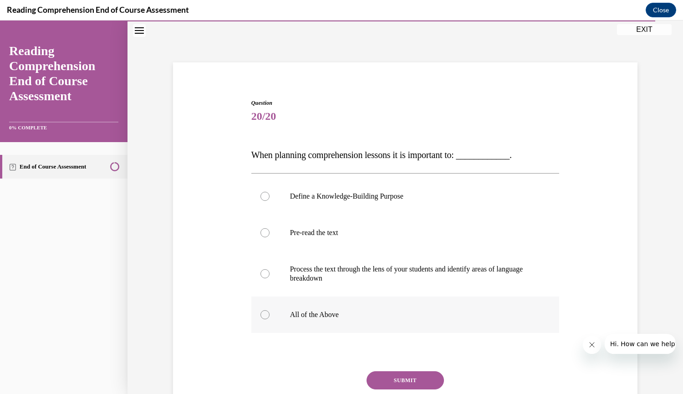
click at [263, 311] on div at bounding box center [265, 314] width 9 height 9
click at [263, 311] on input "All of the Above" at bounding box center [265, 314] width 9 height 9
radio input "true"
click at [379, 376] on button "SUBMIT" at bounding box center [405, 380] width 77 height 18
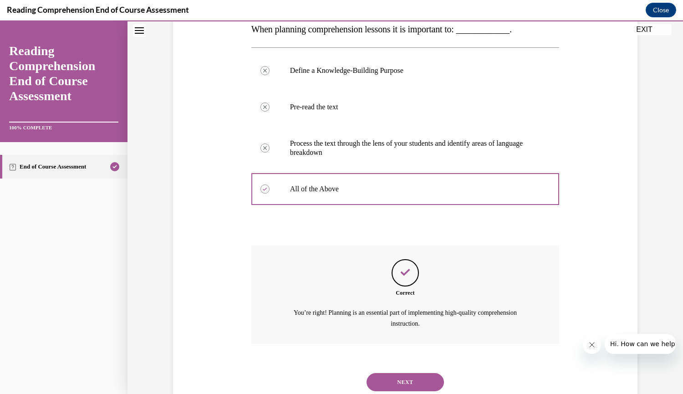
scroll to position [182, 0]
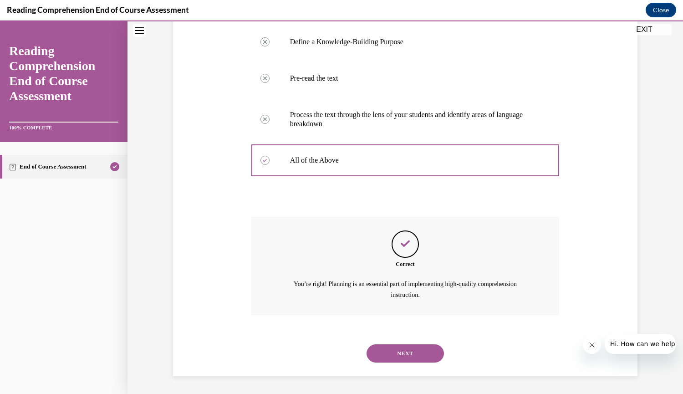
click at [385, 355] on button "NEXT" at bounding box center [405, 353] width 77 height 18
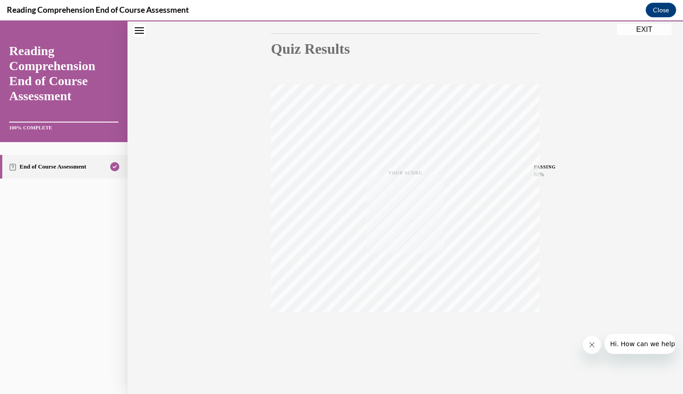
scroll to position [93, 0]
click at [644, 31] on button "EXIT" at bounding box center [644, 29] width 55 height 11
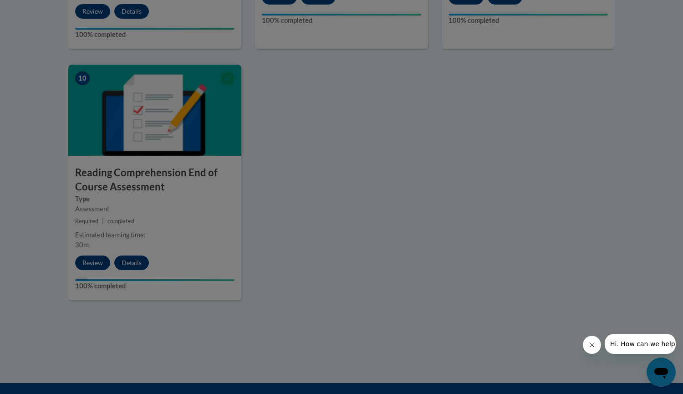
scroll to position [501, 0]
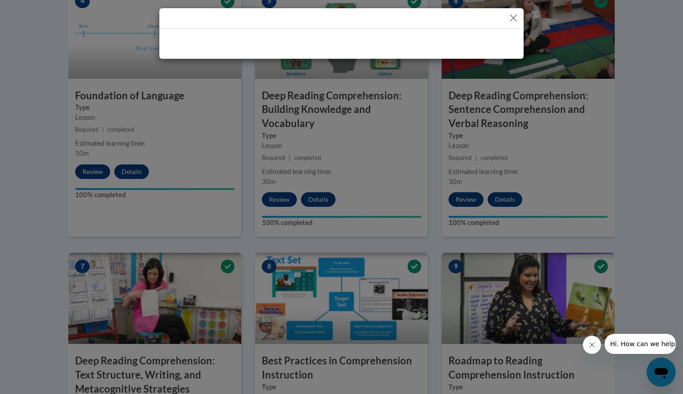
drag, startPoint x: 679, startPoint y: 317, endPoint x: 683, endPoint y: 151, distance: 166.3
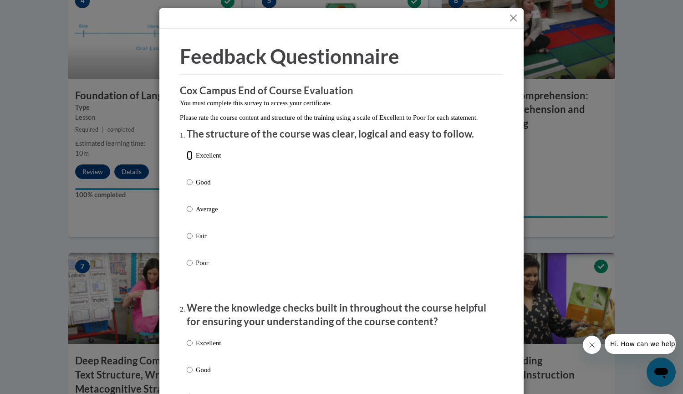
click at [187, 160] on input "Excellent" at bounding box center [190, 155] width 6 height 10
radio input "true"
click at [187, 348] on input "Excellent" at bounding box center [190, 343] width 6 height 10
radio input "true"
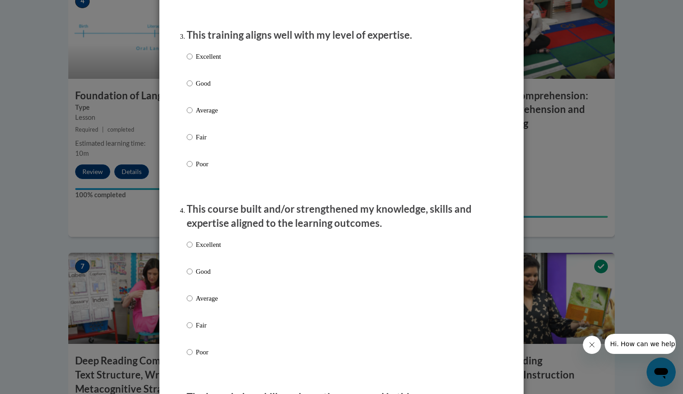
scroll to position [474, 0]
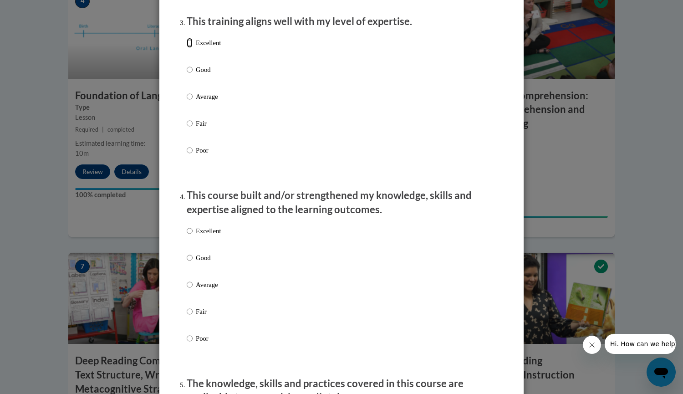
click at [187, 48] on input "Excellent" at bounding box center [190, 43] width 6 height 10
radio input "true"
click at [187, 236] on input "Excellent" at bounding box center [190, 231] width 6 height 10
radio input "true"
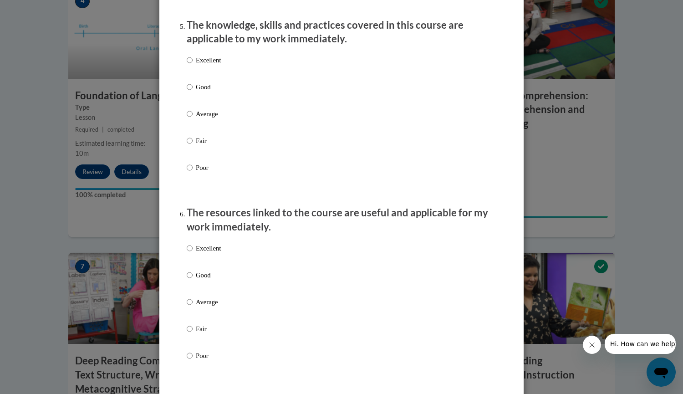
scroll to position [844, 0]
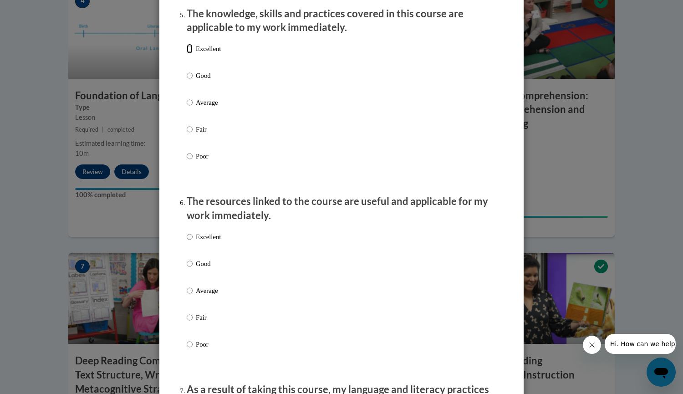
click at [187, 54] on input "Excellent" at bounding box center [190, 49] width 6 height 10
radio input "true"
click at [187, 242] on input "Excellent" at bounding box center [190, 237] width 6 height 10
radio input "true"
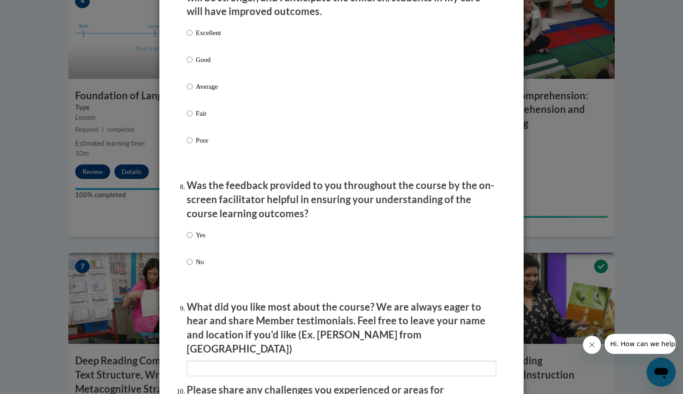
scroll to position [1251, 0]
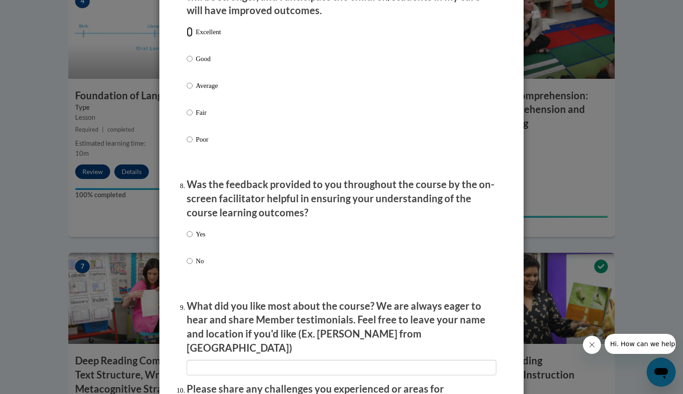
click at [187, 37] on input "Excellent" at bounding box center [190, 32] width 6 height 10
radio input "true"
click at [187, 239] on input "Yes" at bounding box center [190, 234] width 6 height 10
radio input "true"
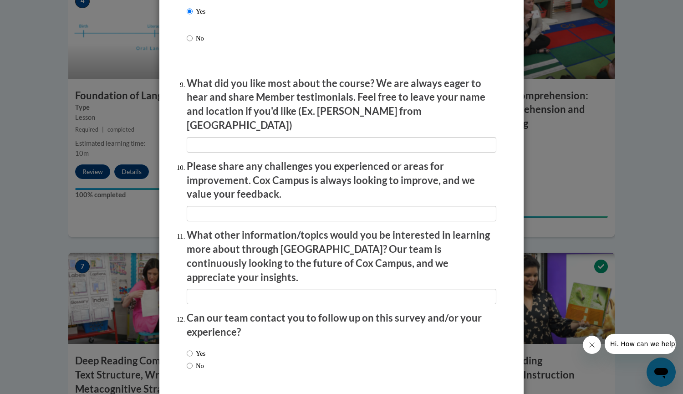
scroll to position [1501, 0]
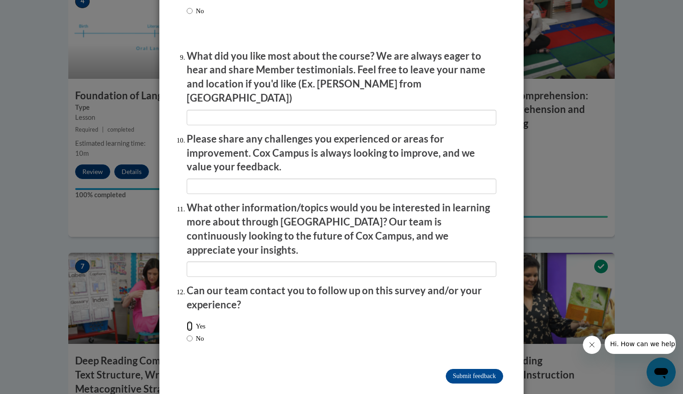
click at [187, 321] on input "Yes" at bounding box center [190, 326] width 6 height 10
radio input "true"
click at [187, 333] on input "No" at bounding box center [190, 338] width 6 height 10
radio input "true"
click at [452, 369] on input "Submit feedback" at bounding box center [474, 376] width 57 height 15
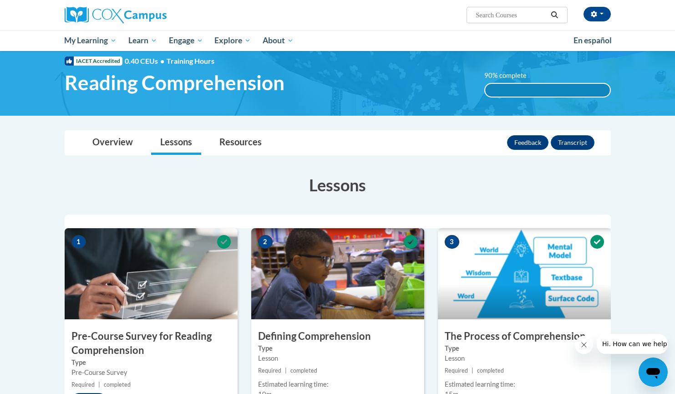
scroll to position [21, 0]
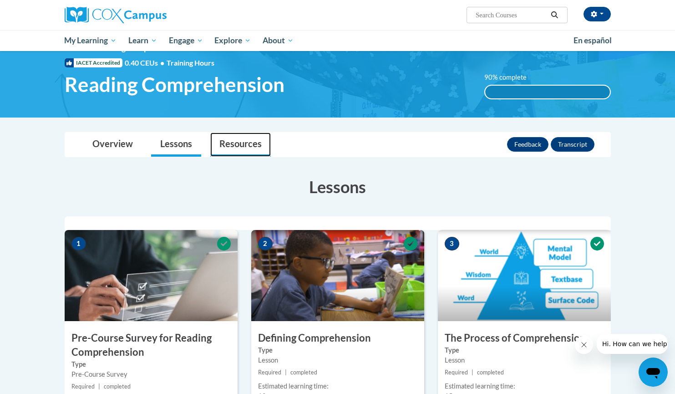
click at [246, 148] on link "Resources" at bounding box center [240, 145] width 61 height 24
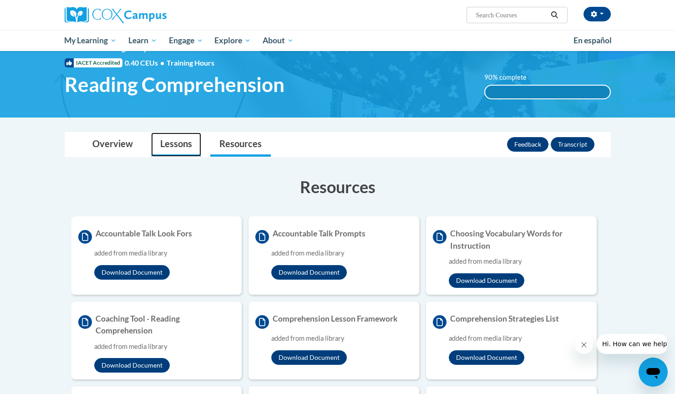
click at [178, 144] on link "Lessons" at bounding box center [176, 145] width 50 height 24
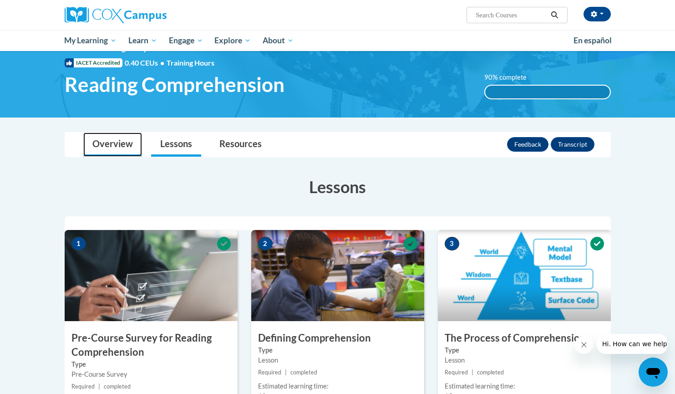
click at [108, 146] on link "Overview" at bounding box center [112, 145] width 59 height 24
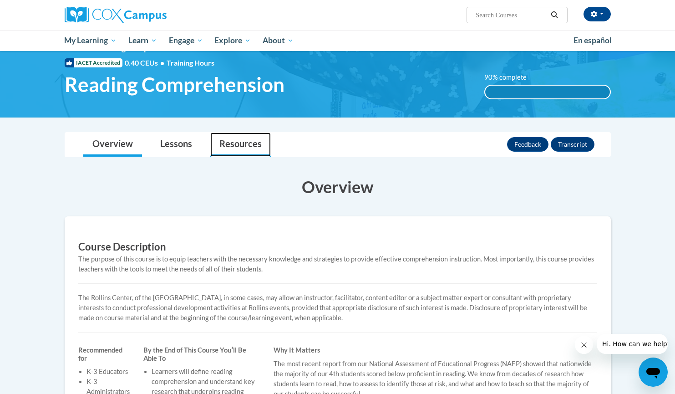
click at [232, 152] on link "Resources" at bounding box center [240, 145] width 61 height 24
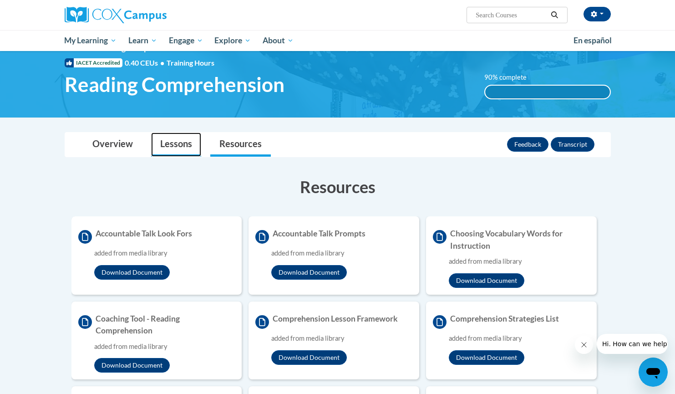
click at [178, 144] on link "Lessons" at bounding box center [176, 145] width 50 height 24
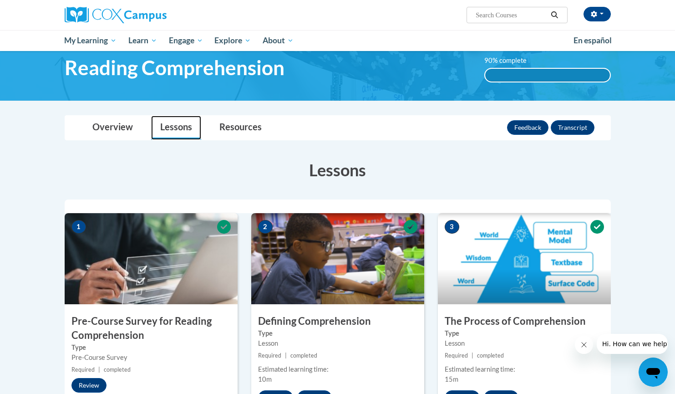
scroll to position [28, 0]
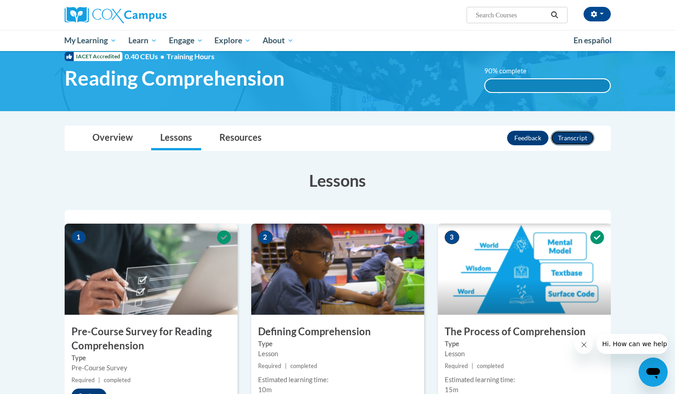
click at [578, 135] on button "Transcript" at bounding box center [573, 138] width 44 height 15
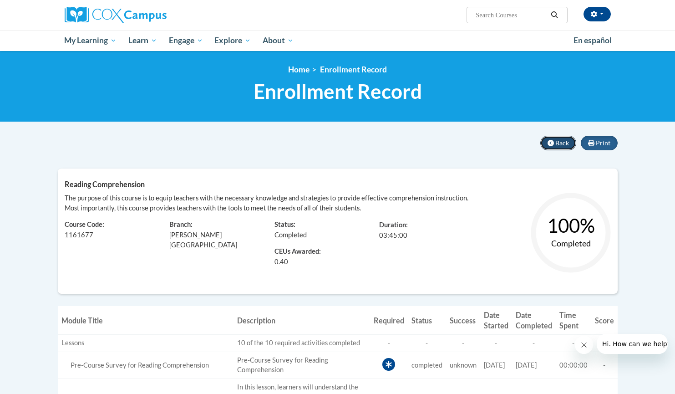
click at [554, 144] on icon at bounding box center [551, 143] width 6 height 6
